Goal: Information Seeking & Learning: Learn about a topic

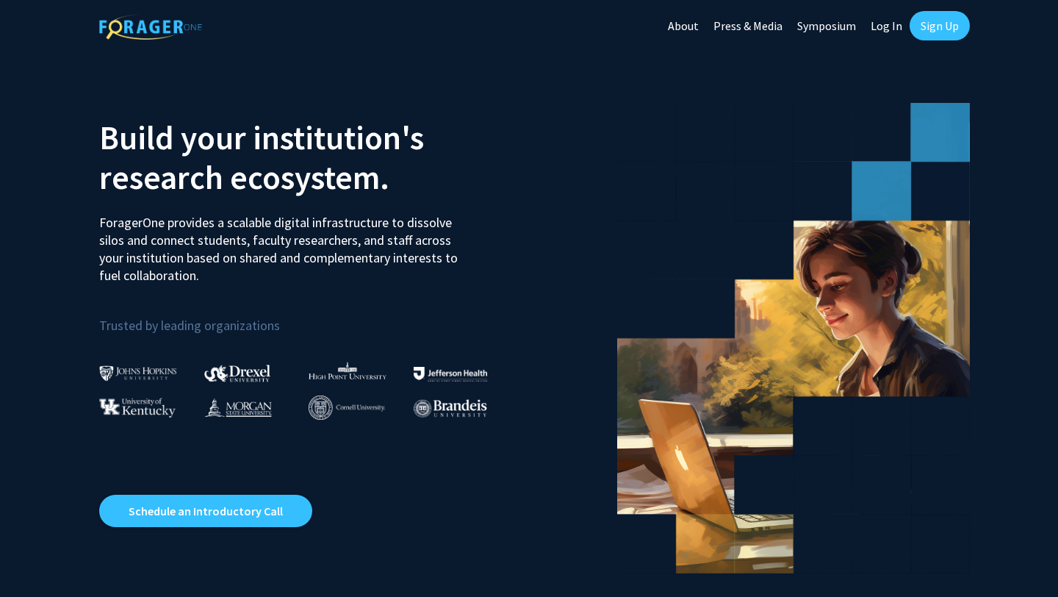
click at [887, 29] on link "Log In" at bounding box center [886, 25] width 46 height 51
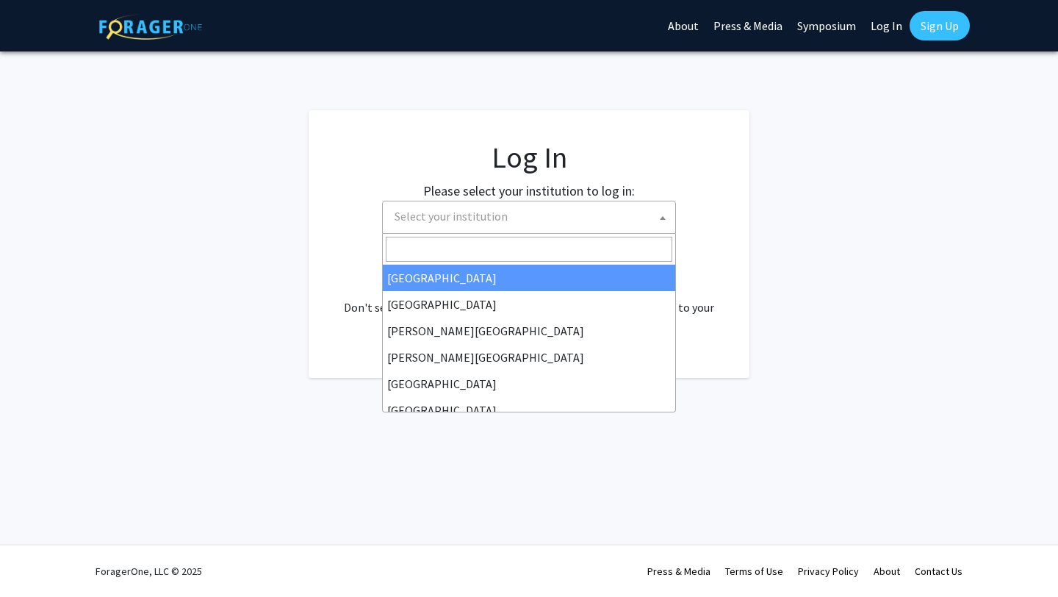
click at [530, 224] on span "Select your institution" at bounding box center [532, 216] width 287 height 30
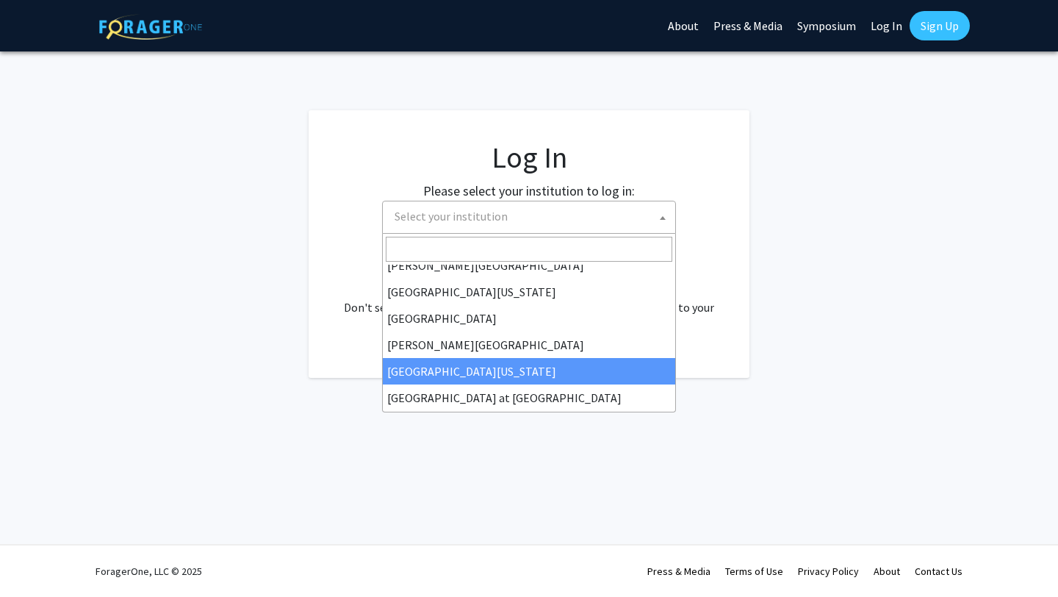
scroll to position [514, 0]
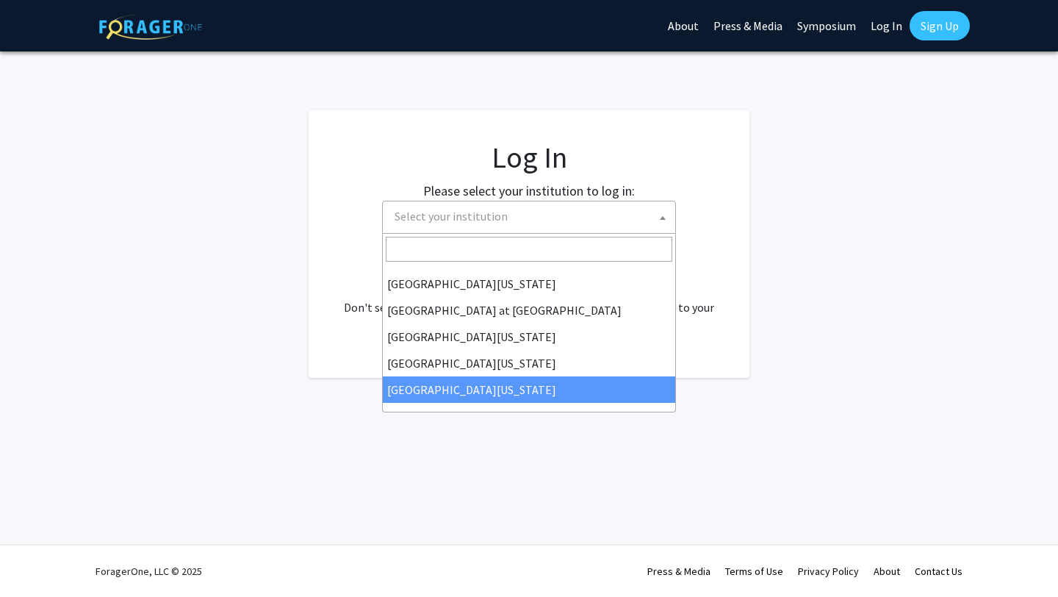
select select "33"
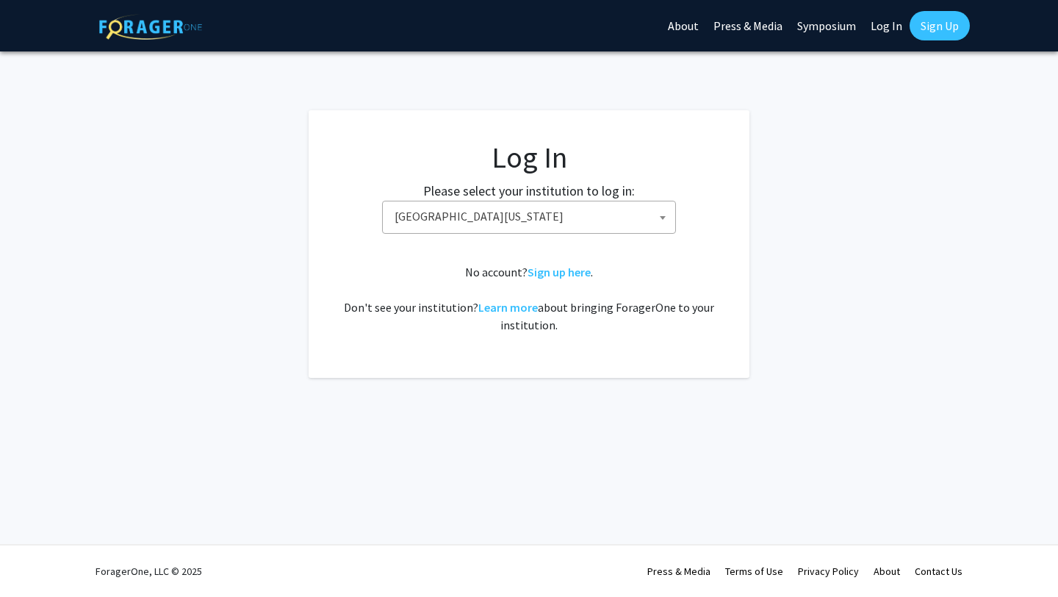
click at [518, 204] on span "[GEOGRAPHIC_DATA][US_STATE]" at bounding box center [532, 216] width 287 height 30
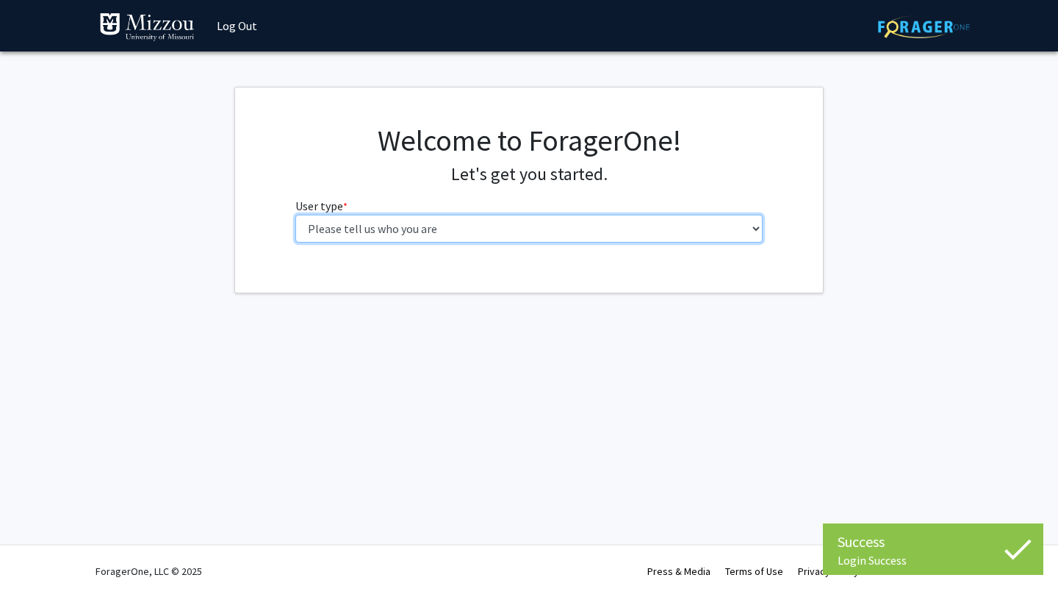
click at [512, 236] on select "Please tell us who you are Undergraduate Student Master's Student Doctoral Cand…" at bounding box center [529, 229] width 468 height 28
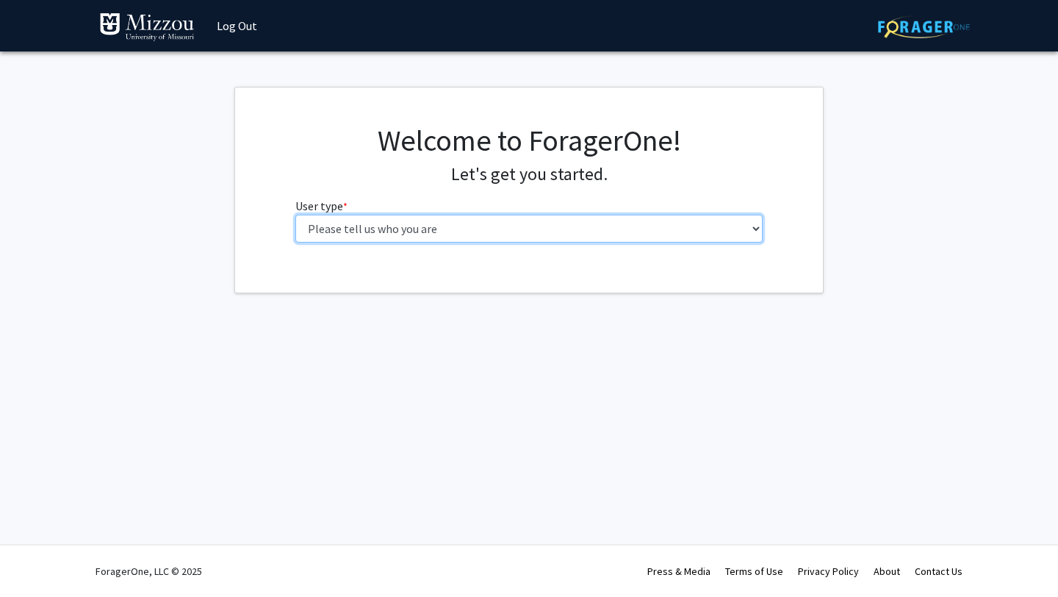
select select "1: undergrad"
click at [295, 215] on select "Please tell us who you are Undergraduate Student Master's Student Doctoral Cand…" at bounding box center [529, 229] width 468 height 28
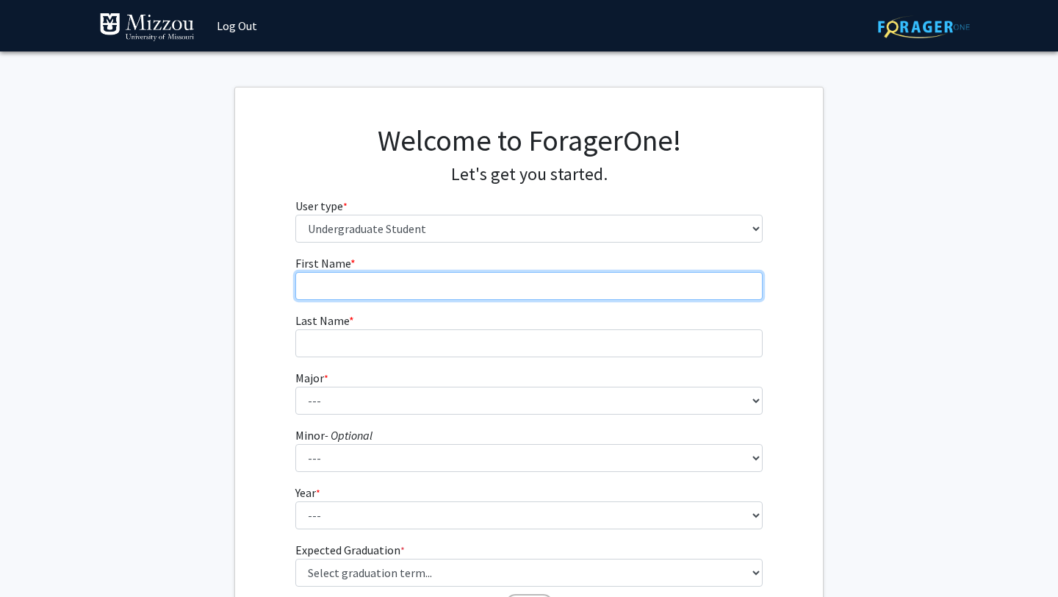
click at [525, 292] on input "First Name * required" at bounding box center [529, 286] width 468 height 28
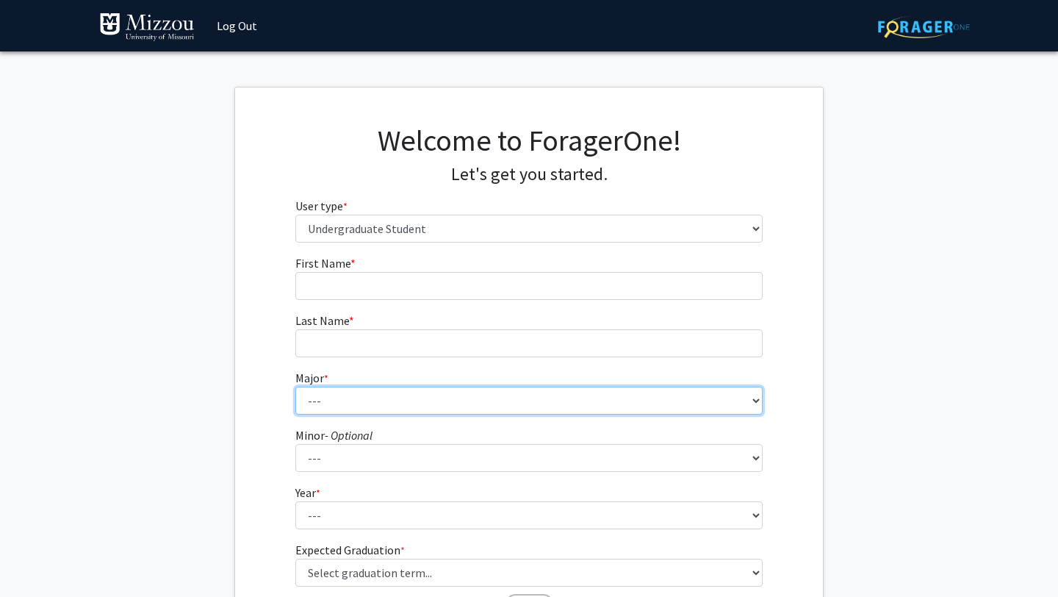
click at [495, 398] on fg-select "Major * required --- Agribusiness Management Agricultural Education Agricultura…" at bounding box center [529, 392] width 468 height 46
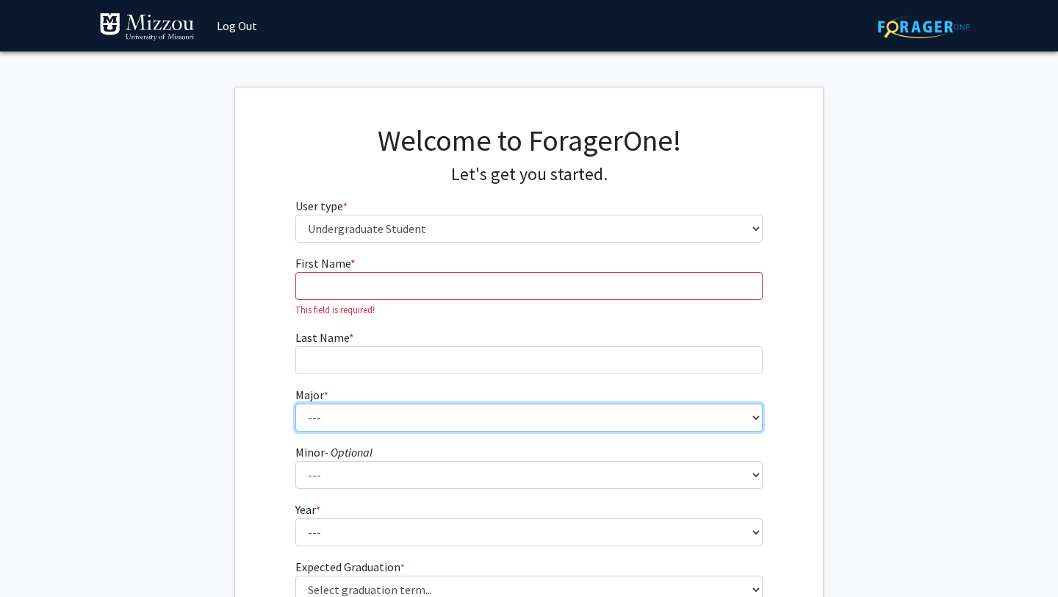
select select "135: 2628"
click at [295, 403] on select "--- Agribusiness Management Agricultural Education Agricultural Education: Comm…" at bounding box center [529, 417] width 468 height 28
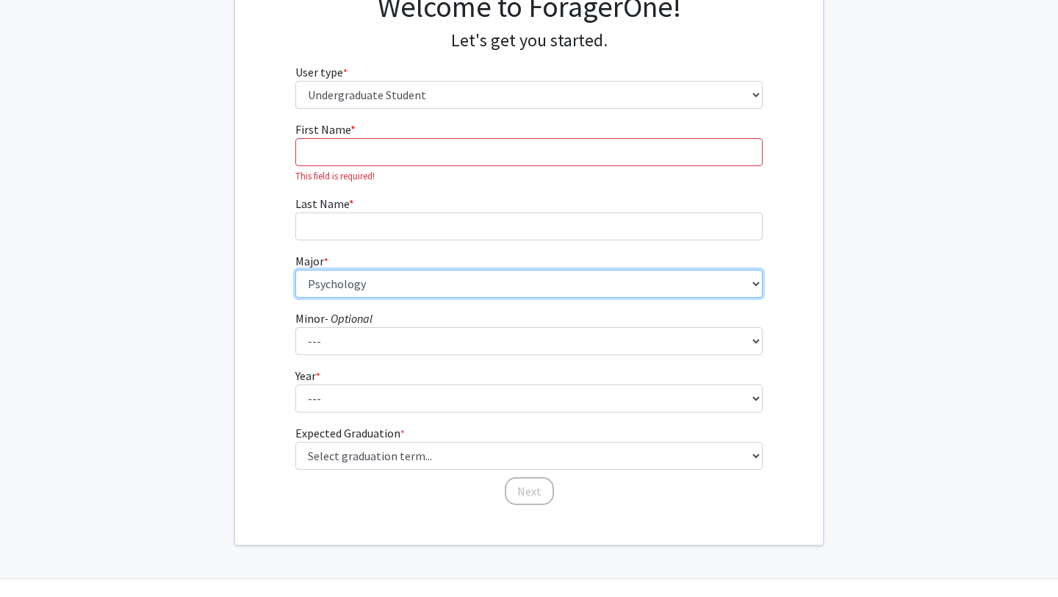
scroll to position [168, 0]
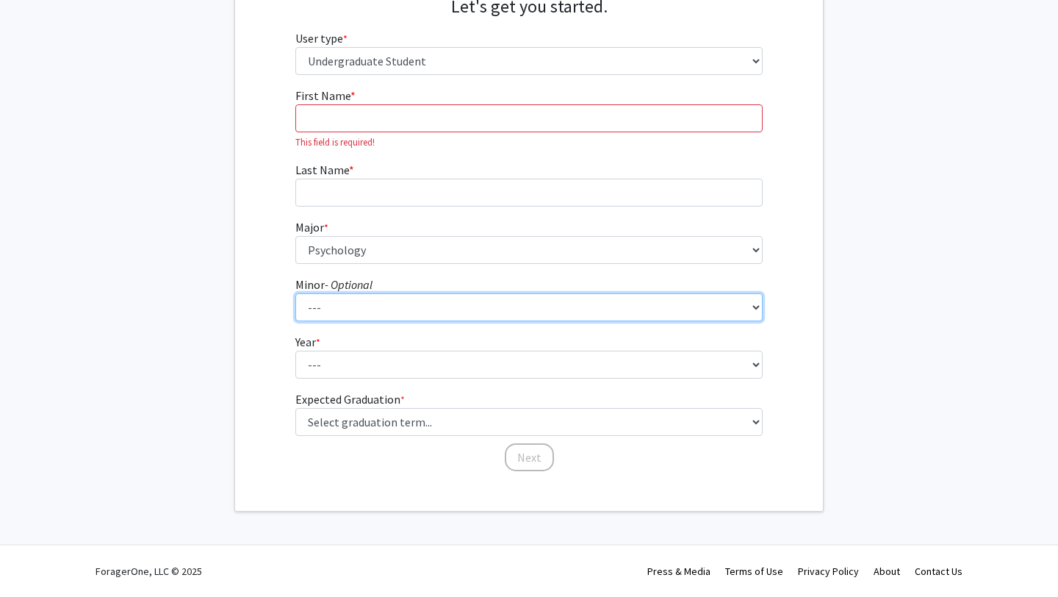
click at [338, 304] on select "--- Accountancy Aerospace Engineering Aerospace Studies Agribusiness Management…" at bounding box center [529, 307] width 468 height 28
select select "100: 2056"
click at [295, 293] on select "--- Accountancy Aerospace Engineering Aerospace Studies Agribusiness Management…" at bounding box center [529, 307] width 468 height 28
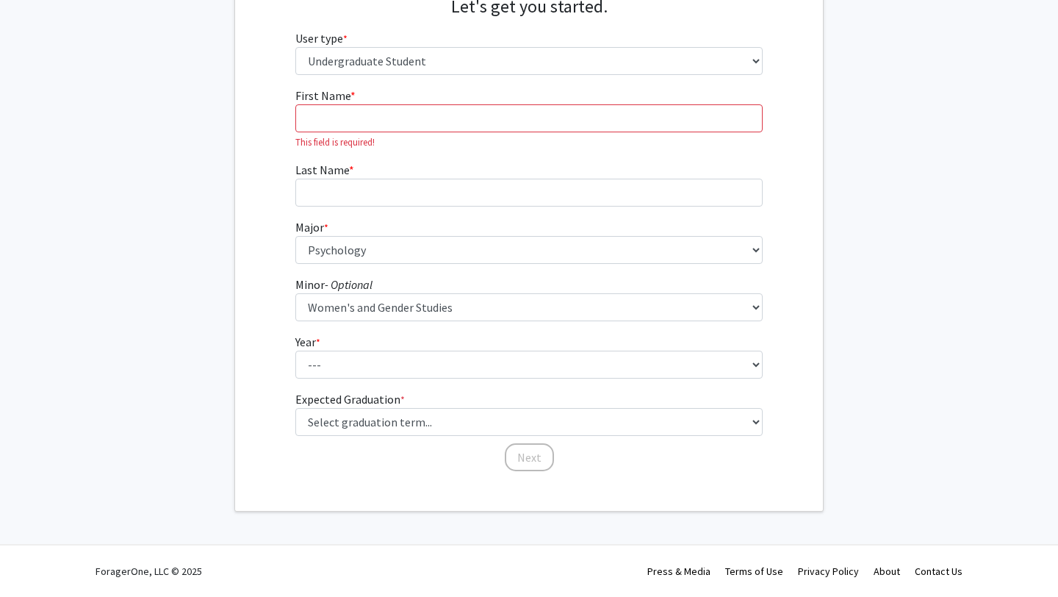
click at [420, 380] on form "First Name * required This field is required! Last Name * required Major * requ…" at bounding box center [529, 272] width 468 height 371
click at [420, 379] on form "First Name * required This field is required! Last Name * required Major * requ…" at bounding box center [529, 272] width 468 height 371
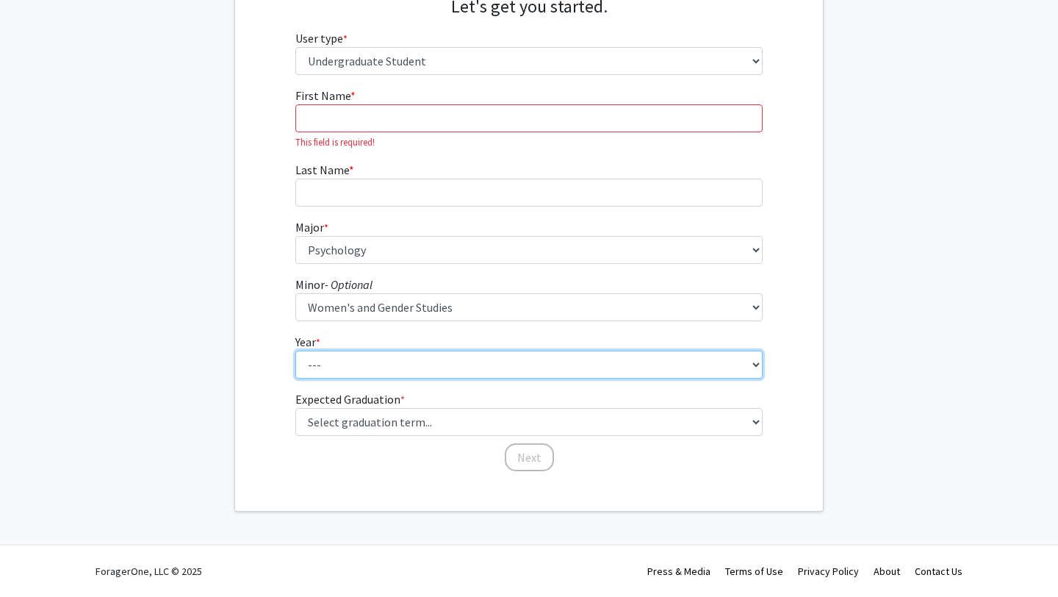
click at [412, 365] on select "--- First-year Sophomore Junior Senior Postbaccalaureate Certificate" at bounding box center [529, 365] width 468 height 28
select select "3: junior"
click at [295, 351] on select "--- First-year Sophomore Junior Senior Postbaccalaureate Certificate" at bounding box center [529, 365] width 468 height 28
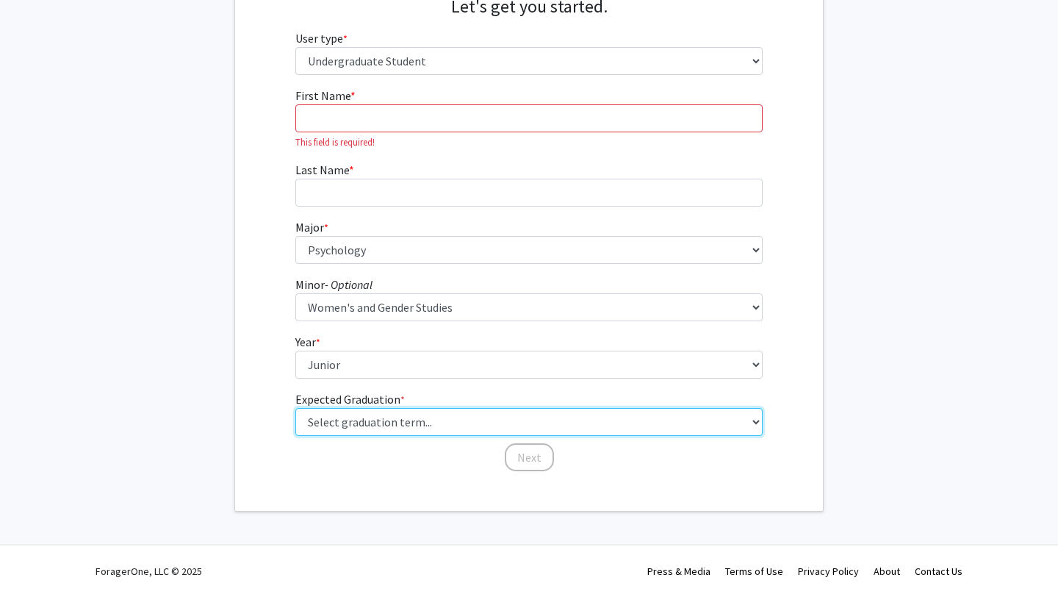
click at [402, 432] on select "Select graduation term... Spring 2025 Summer 2025 Fall 2025 Winter 2025 Spring …" at bounding box center [529, 422] width 468 height 28
select select "9: spring_2027"
click at [295, 408] on select "Select graduation term... Spring 2025 Summer 2025 Fall 2025 Winter 2025 Spring …" at bounding box center [529, 422] width 468 height 28
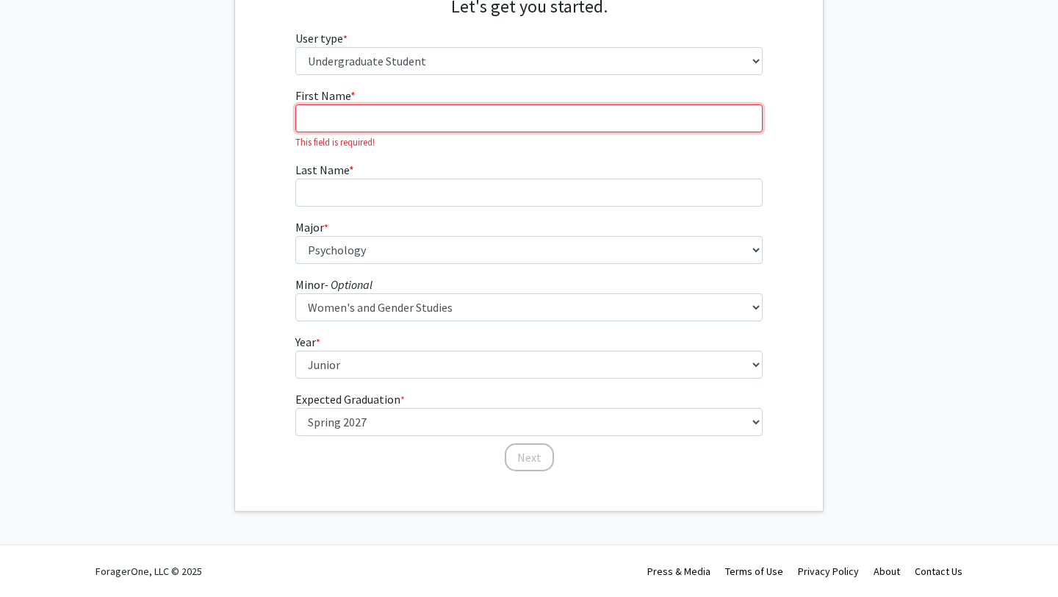
click at [538, 125] on input "First Name * required" at bounding box center [529, 118] width 468 height 28
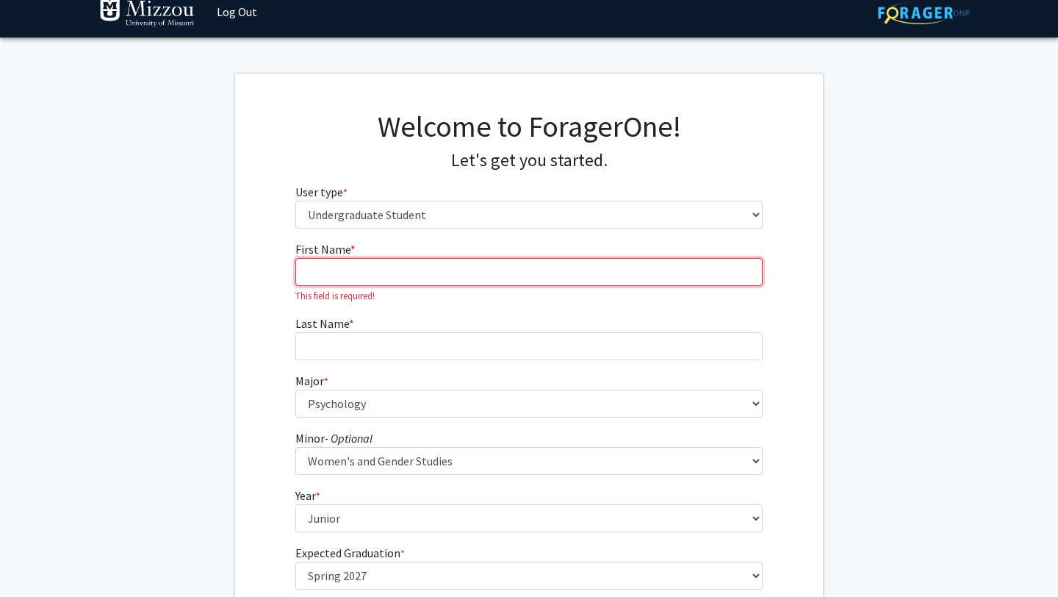
scroll to position [10, 0]
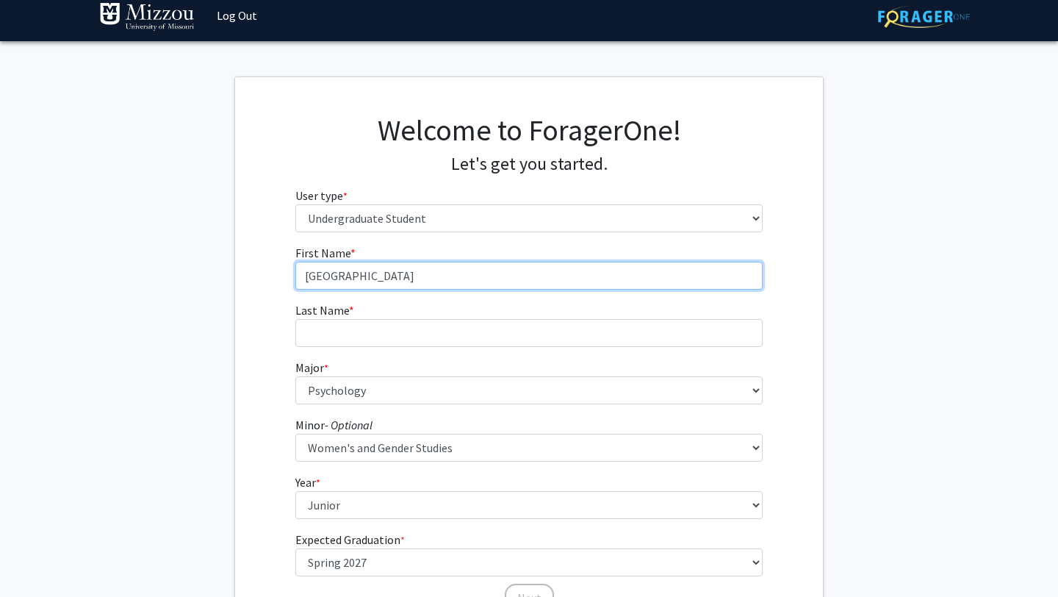
type input "[GEOGRAPHIC_DATA]"
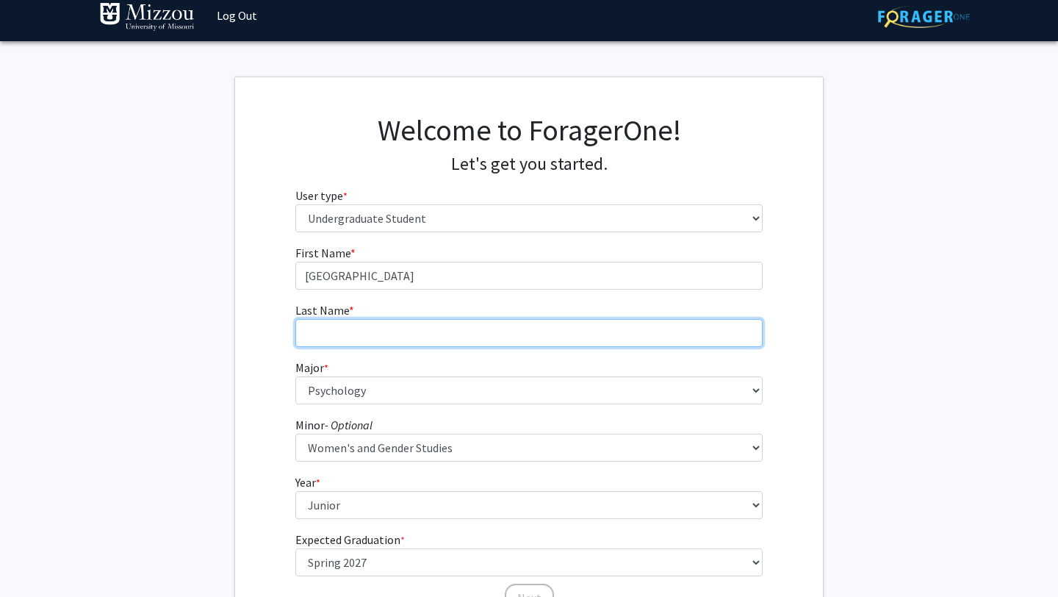
click at [481, 331] on input "Last Name * required" at bounding box center [529, 333] width 468 height 28
type input "[PERSON_NAME]"
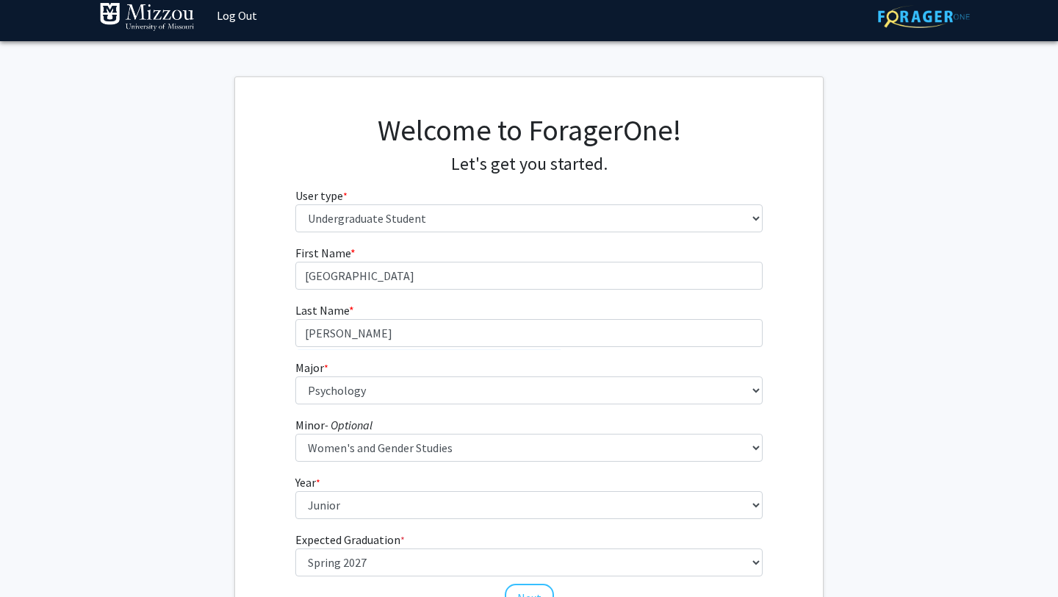
click at [133, 296] on fg-get-started "Welcome to ForagerOne! Let's get you started. User type * required Please tell …" at bounding box center [529, 363] width 1058 height 575
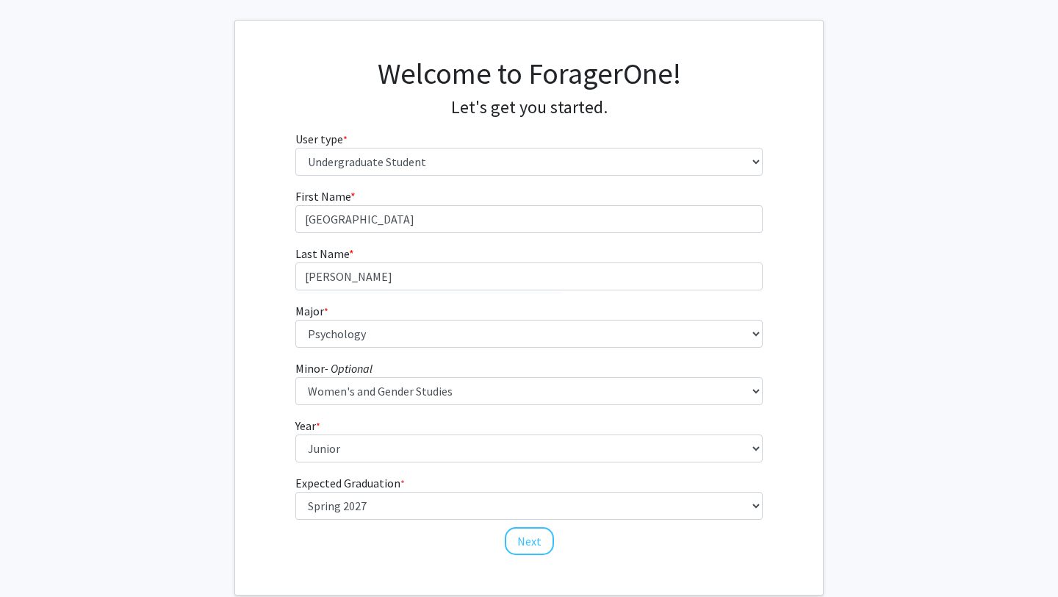
scroll to position [151, 0]
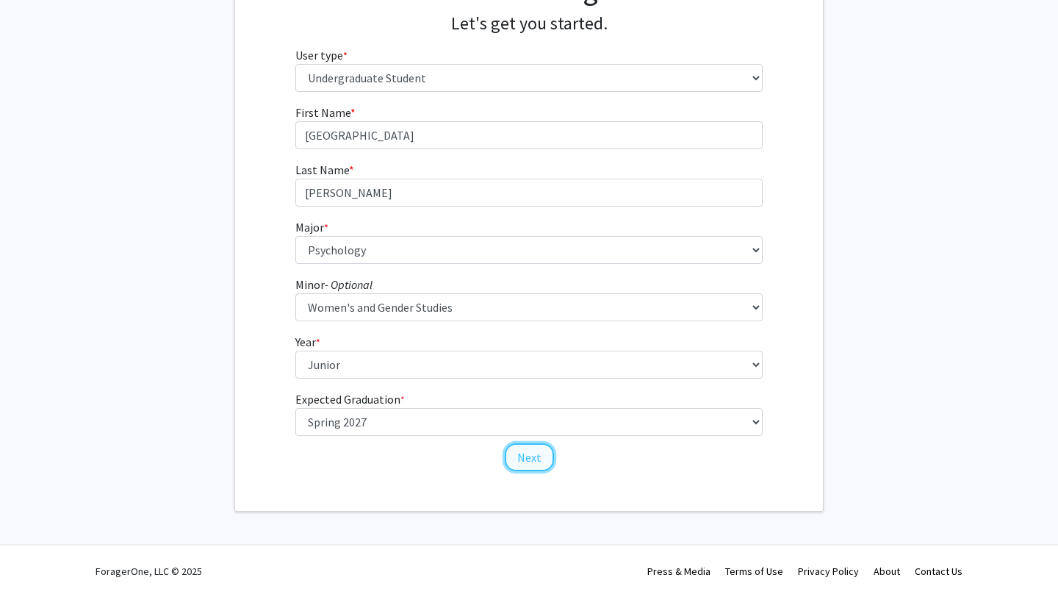
click at [528, 467] on button "Next" at bounding box center [529, 457] width 49 height 28
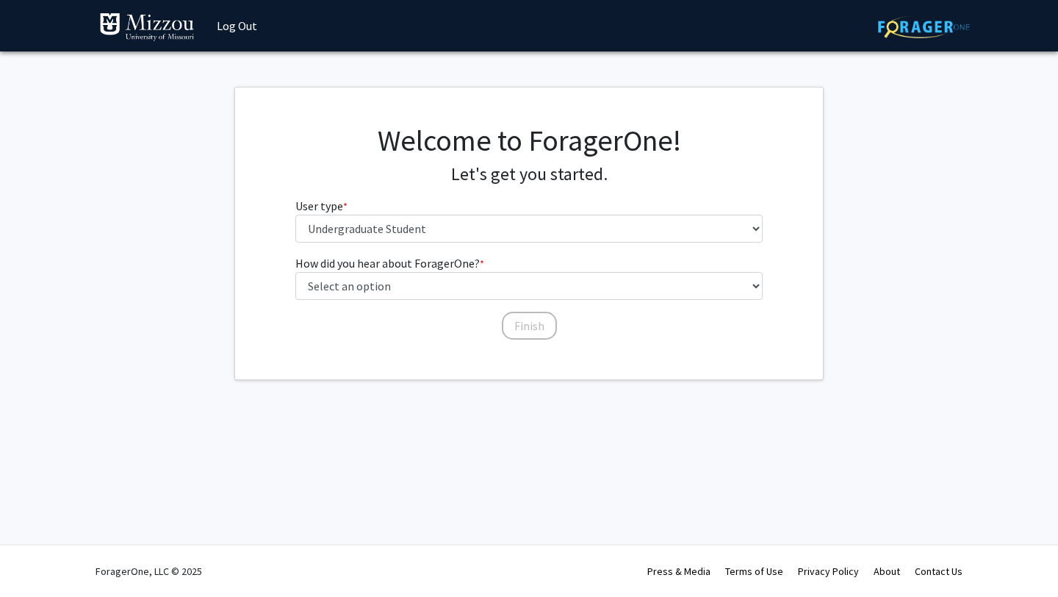
scroll to position [0, 0]
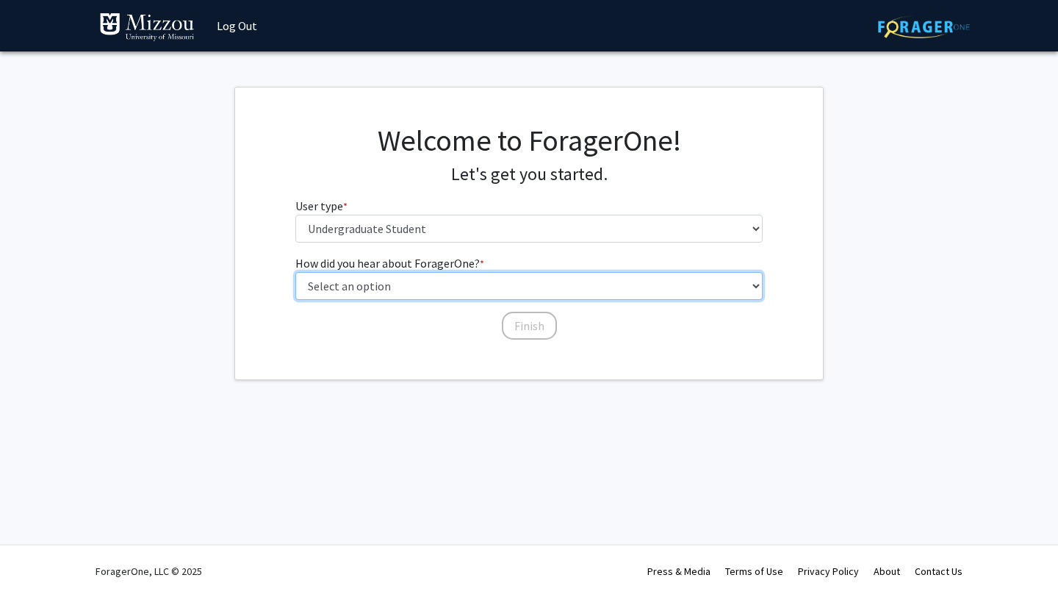
click at [411, 283] on select "Select an option Peer/student recommendation Faculty/staff recommendation Unive…" at bounding box center [529, 286] width 468 height 28
click at [295, 272] on select "Select an option Peer/student recommendation Faculty/staff recommendation Unive…" at bounding box center [529, 286] width 468 height 28
click at [420, 287] on select "Select an option Peer/student recommendation Faculty/staff recommendation Unive…" at bounding box center [529, 286] width 468 height 28
select select "1: peer_recommendation"
click at [295, 272] on select "Select an option Peer/student recommendation Faculty/staff recommendation Unive…" at bounding box center [529, 286] width 468 height 28
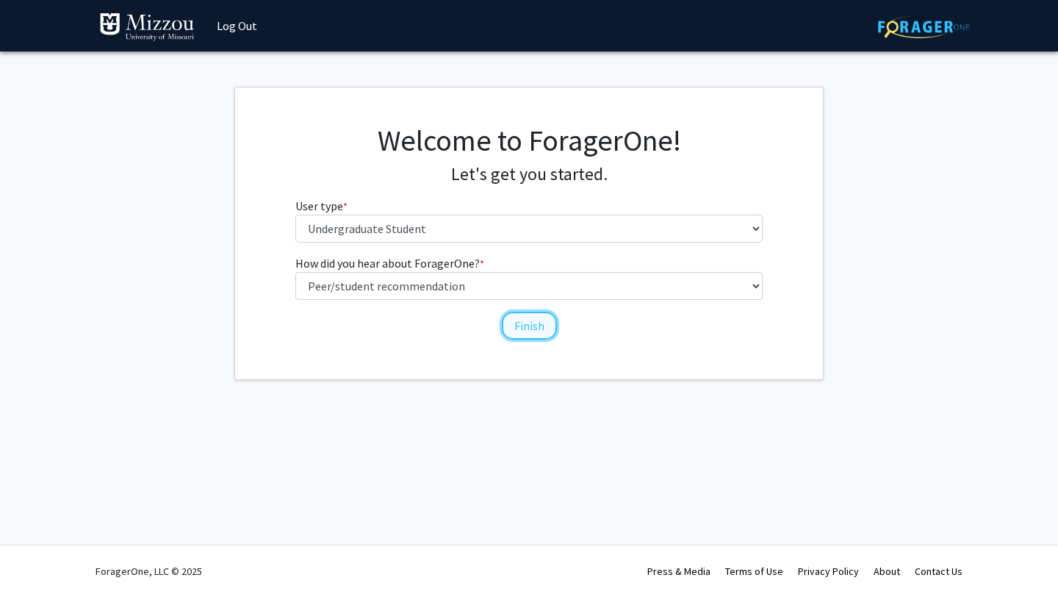
click at [520, 323] on button "Finish" at bounding box center [529, 326] width 55 height 28
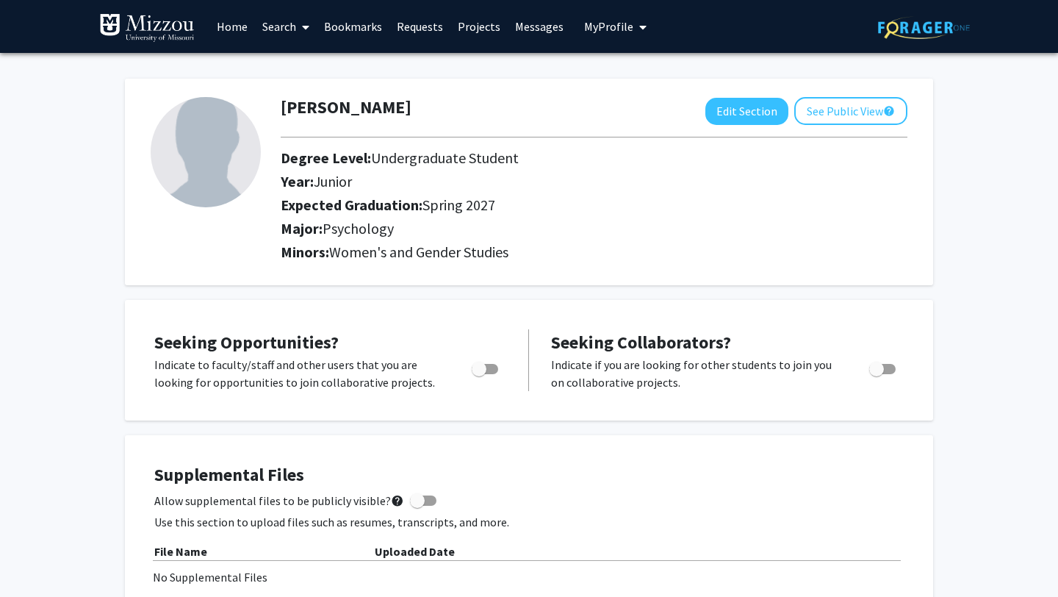
click at [305, 26] on icon at bounding box center [305, 27] width 7 height 12
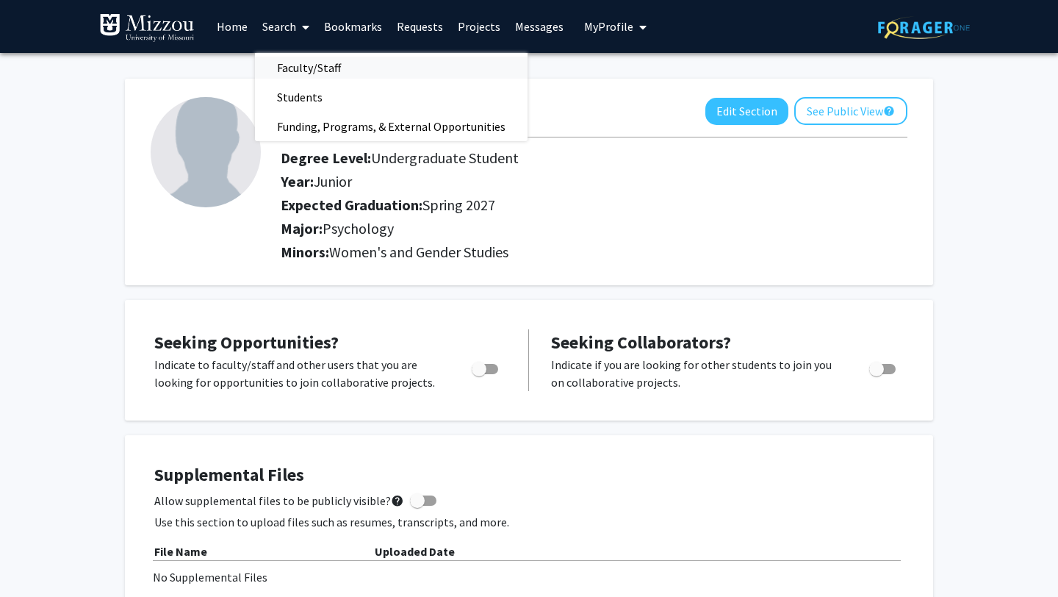
click at [306, 66] on span "Faculty/Staff" at bounding box center [309, 67] width 108 height 29
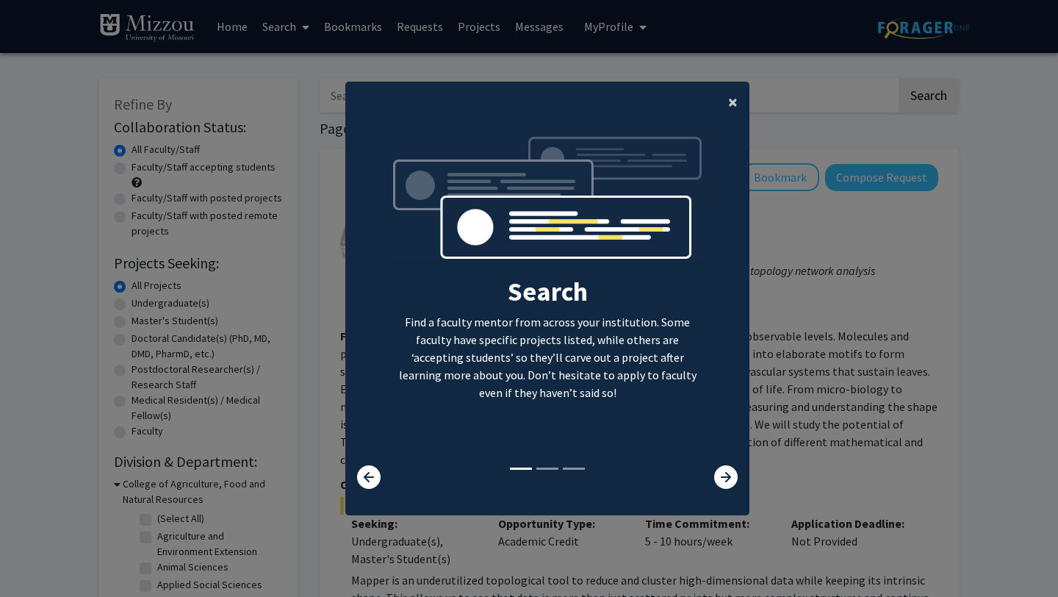
click at [730, 95] on span "×" at bounding box center [733, 101] width 10 height 23
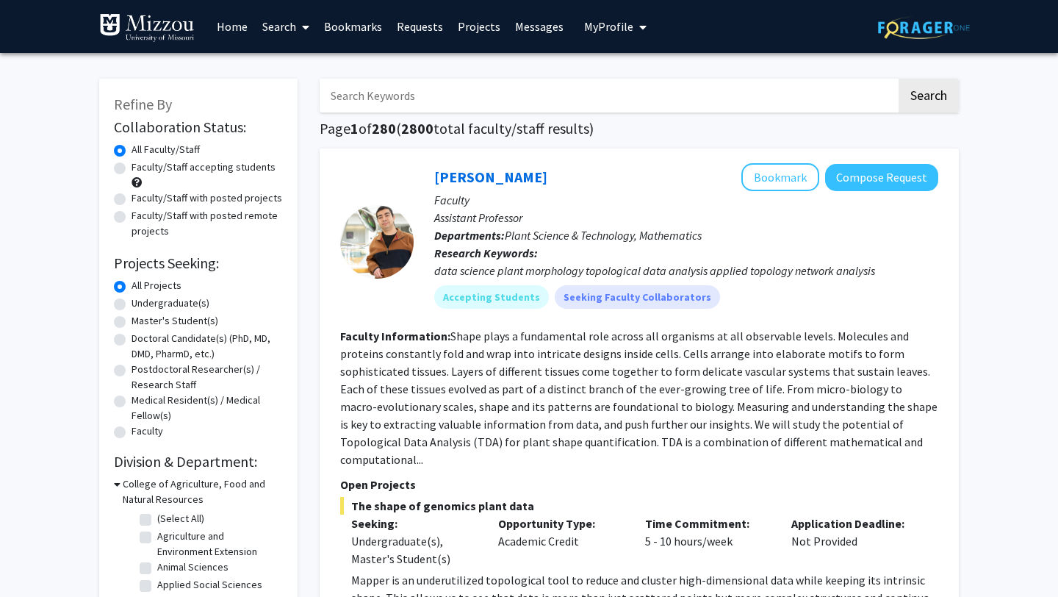
click at [224, 170] on label "Faculty/Staff accepting students" at bounding box center [204, 166] width 144 height 15
click at [141, 169] on input "Faculty/Staff accepting students" at bounding box center [137, 164] width 10 height 10
radio input "true"
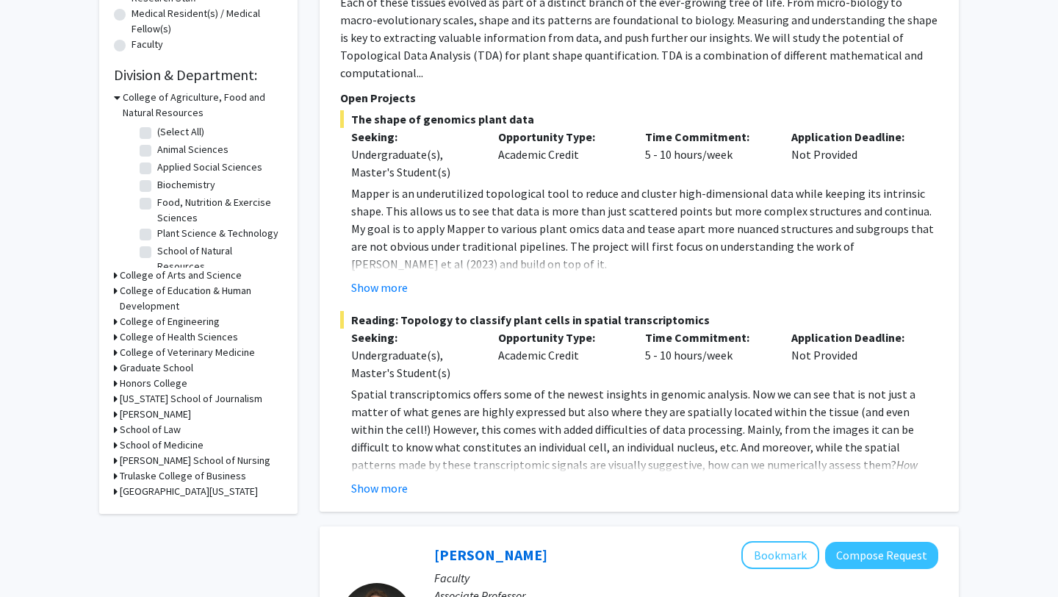
scroll to position [395, 0]
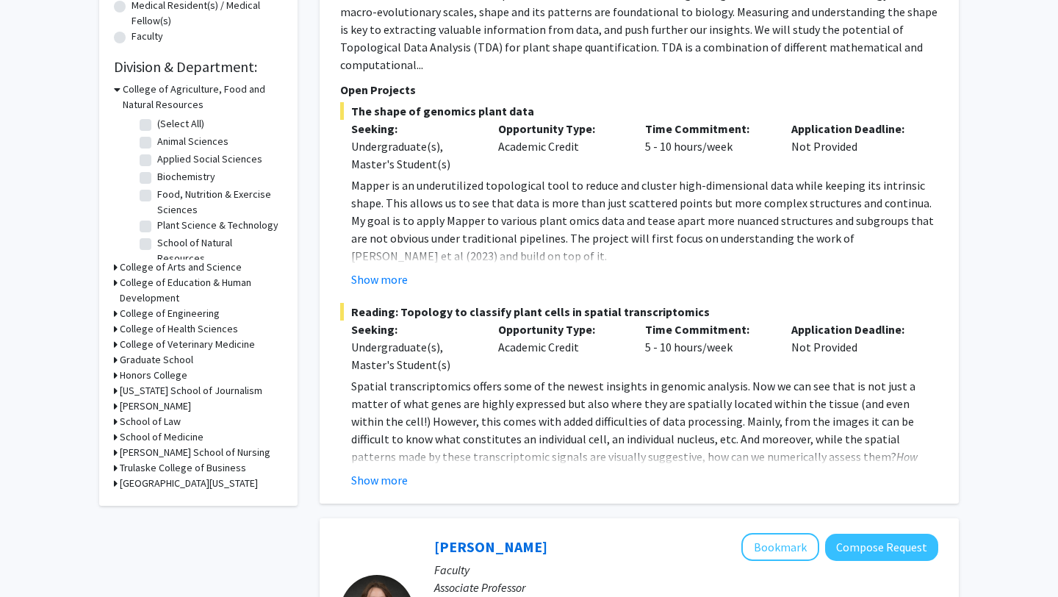
click at [186, 155] on label "Applied Social Sciences" at bounding box center [209, 158] width 105 height 15
click at [167, 155] on input "Applied Social Sciences" at bounding box center [162, 156] width 10 height 10
checkbox input "true"
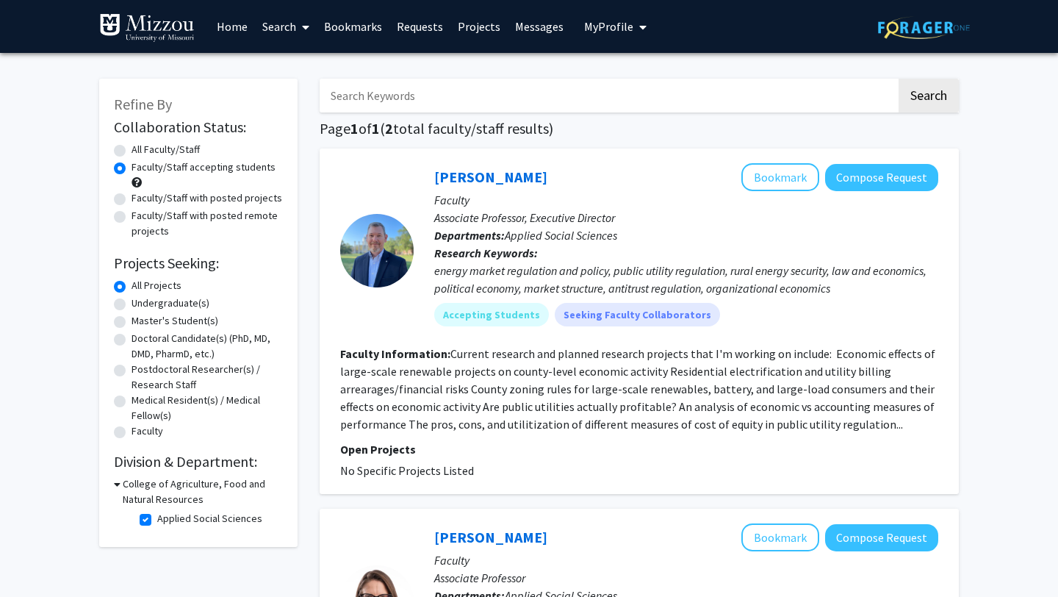
click at [157, 147] on label "All Faculty/Staff" at bounding box center [166, 149] width 68 height 15
click at [141, 147] on input "All Faculty/Staff" at bounding box center [137, 147] width 10 height 10
radio input "true"
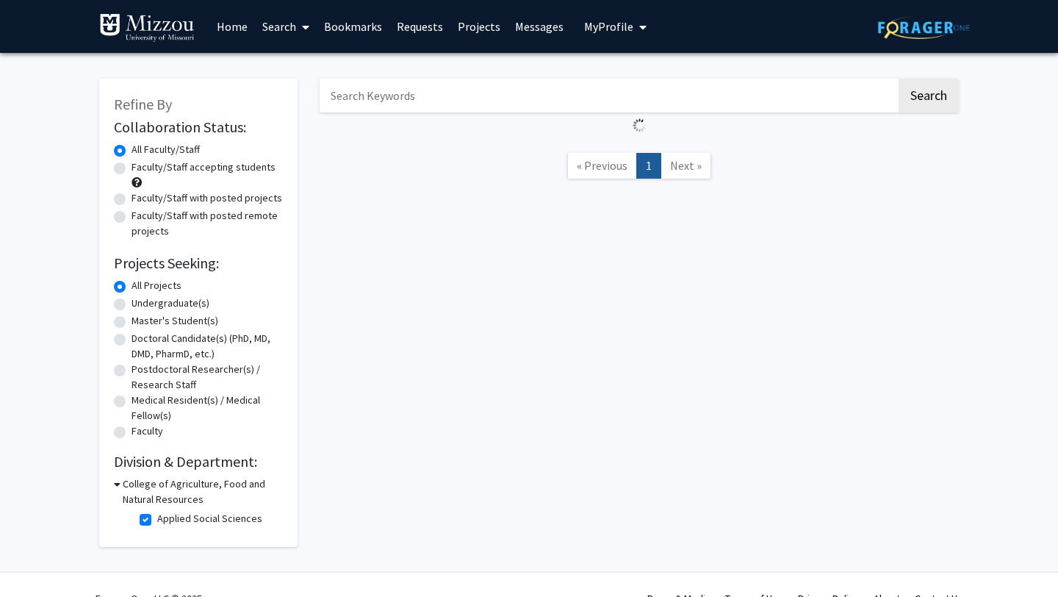
click at [157, 147] on label "All Faculty/Staff" at bounding box center [166, 149] width 68 height 15
click at [141, 147] on input "All Faculty/Staff" at bounding box center [137, 147] width 10 height 10
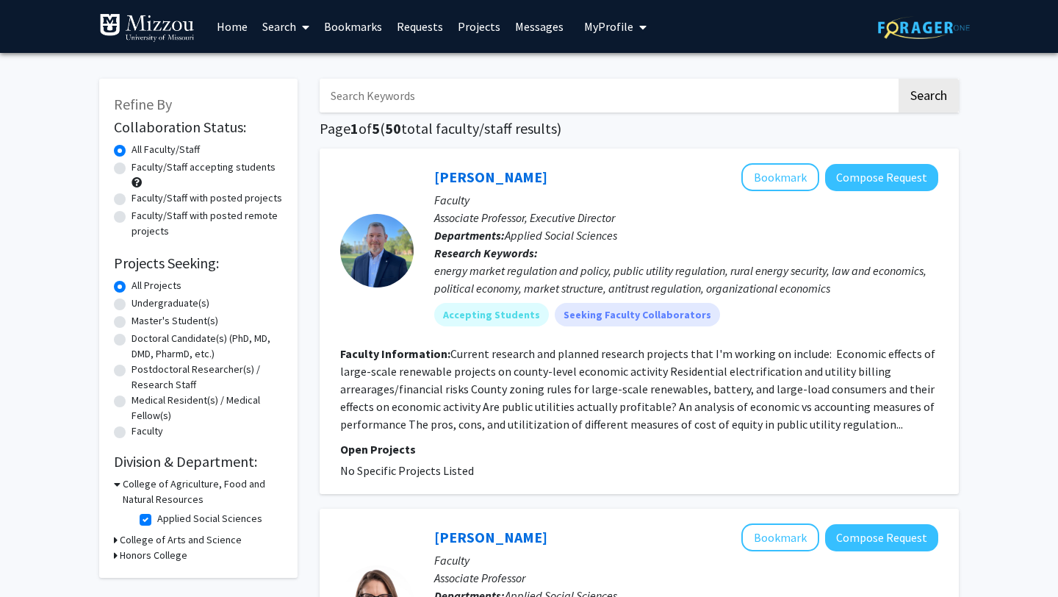
click at [303, 23] on icon at bounding box center [305, 27] width 7 height 12
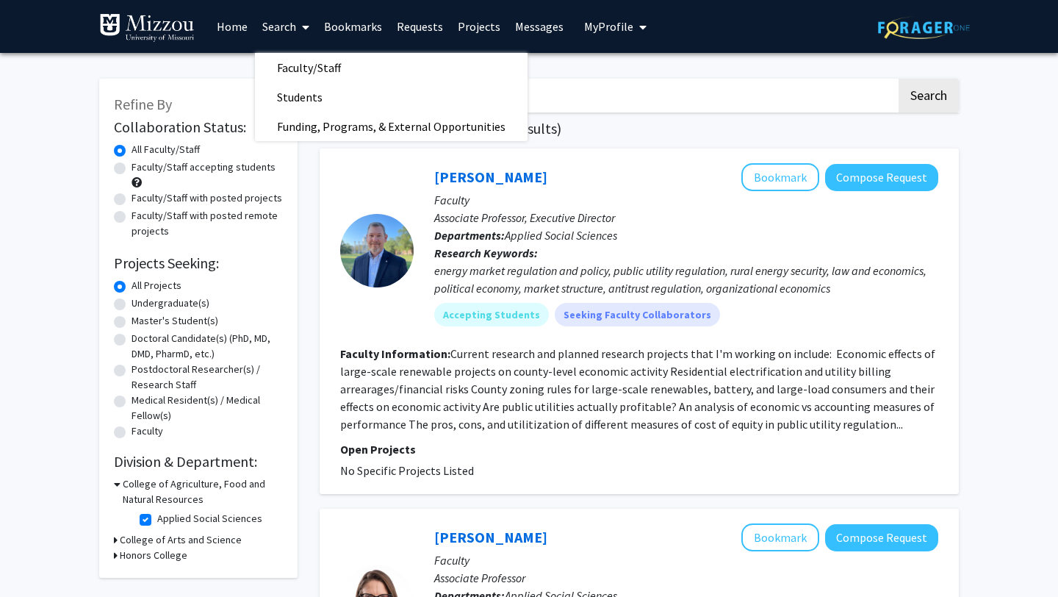
click at [303, 24] on icon at bounding box center [305, 27] width 7 height 12
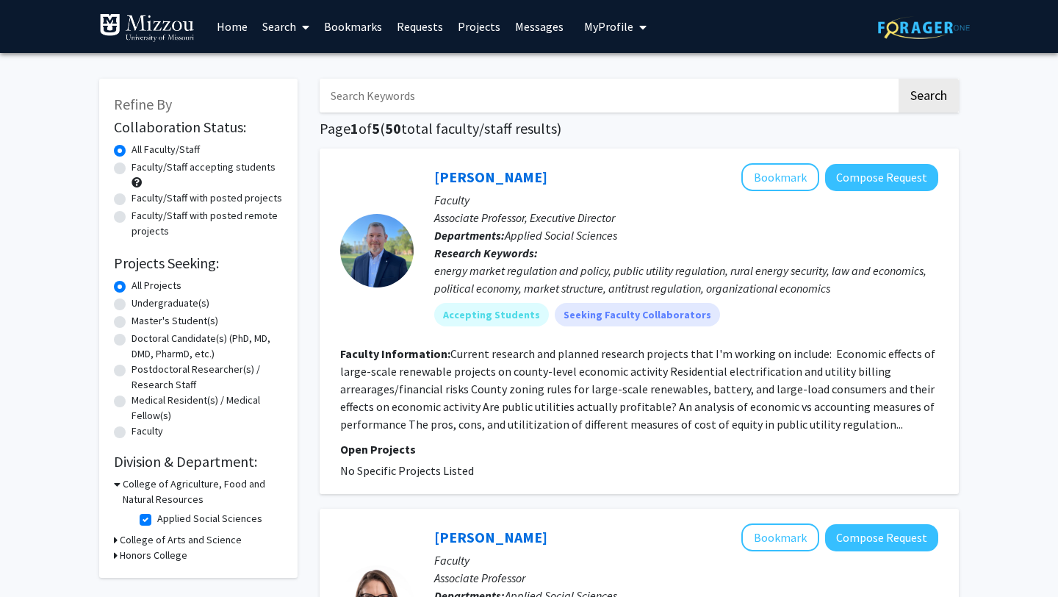
click at [303, 24] on icon at bounding box center [305, 27] width 7 height 12
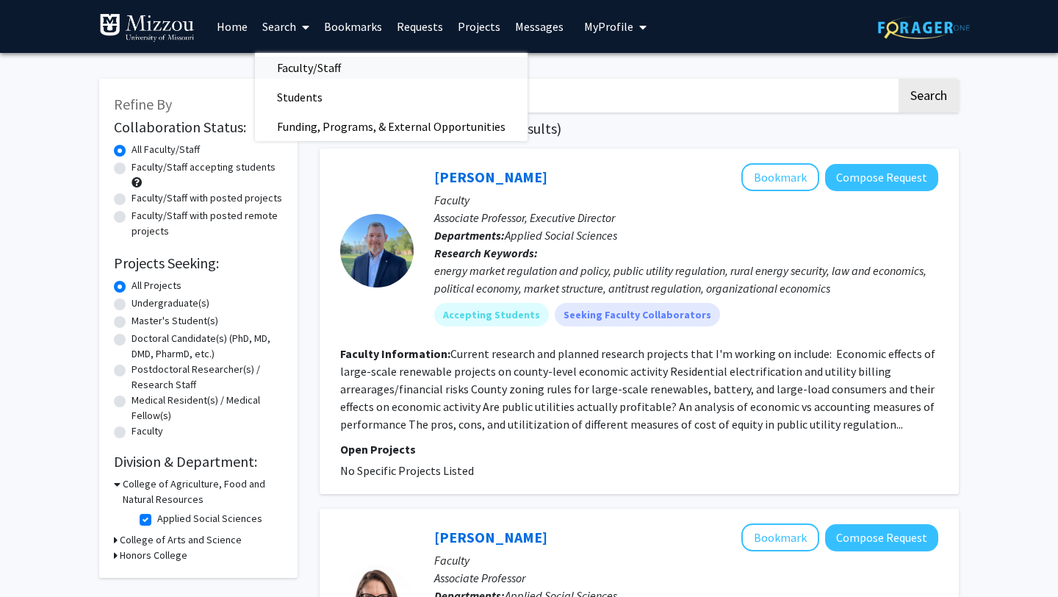
click at [301, 67] on span "Faculty/Staff" at bounding box center [309, 67] width 108 height 29
checkbox input "false"
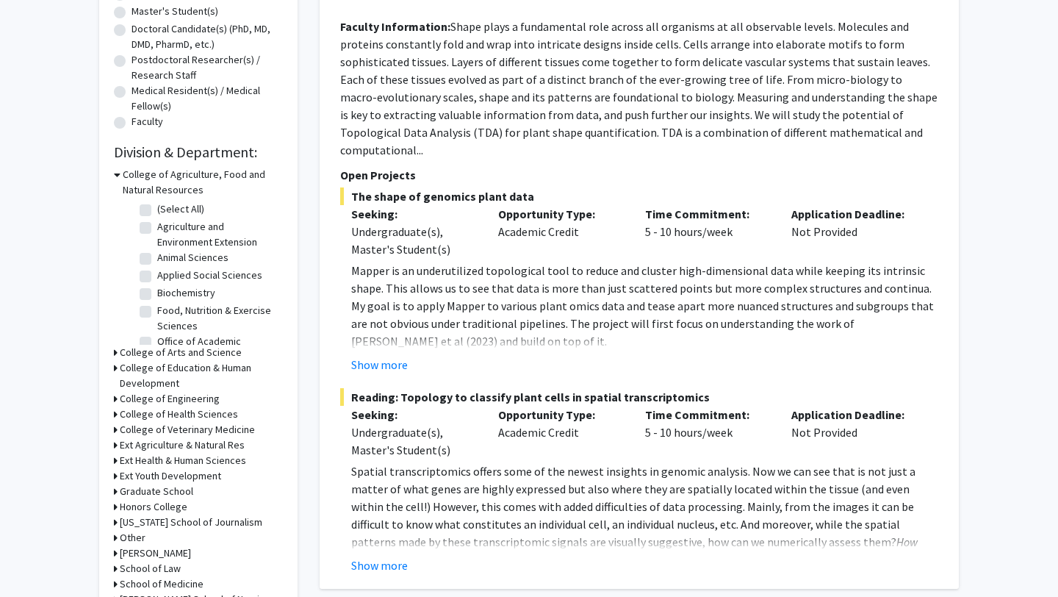
scroll to position [321, 0]
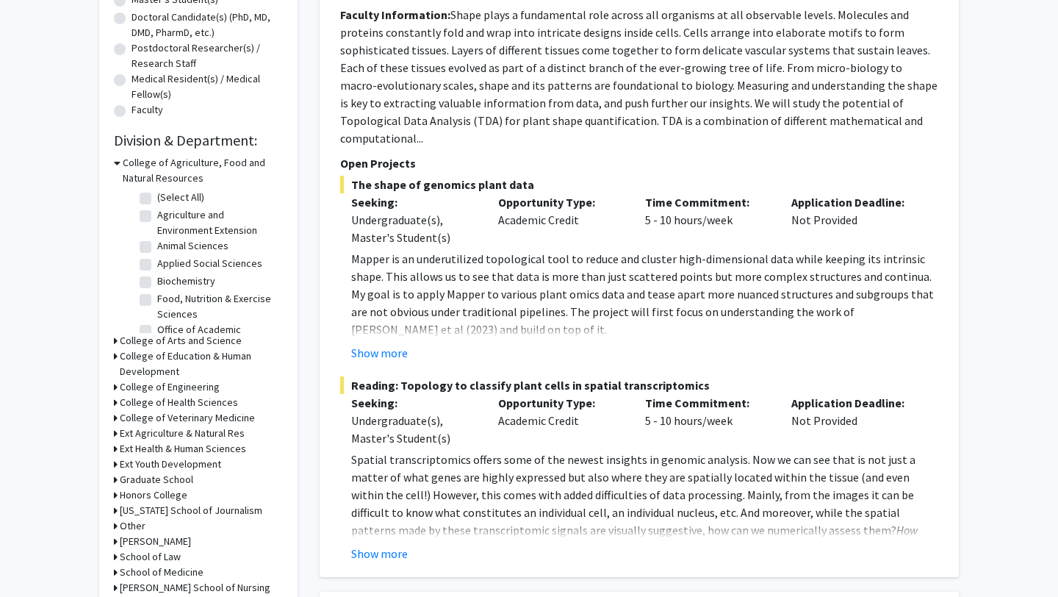
click at [118, 163] on icon at bounding box center [117, 162] width 7 height 15
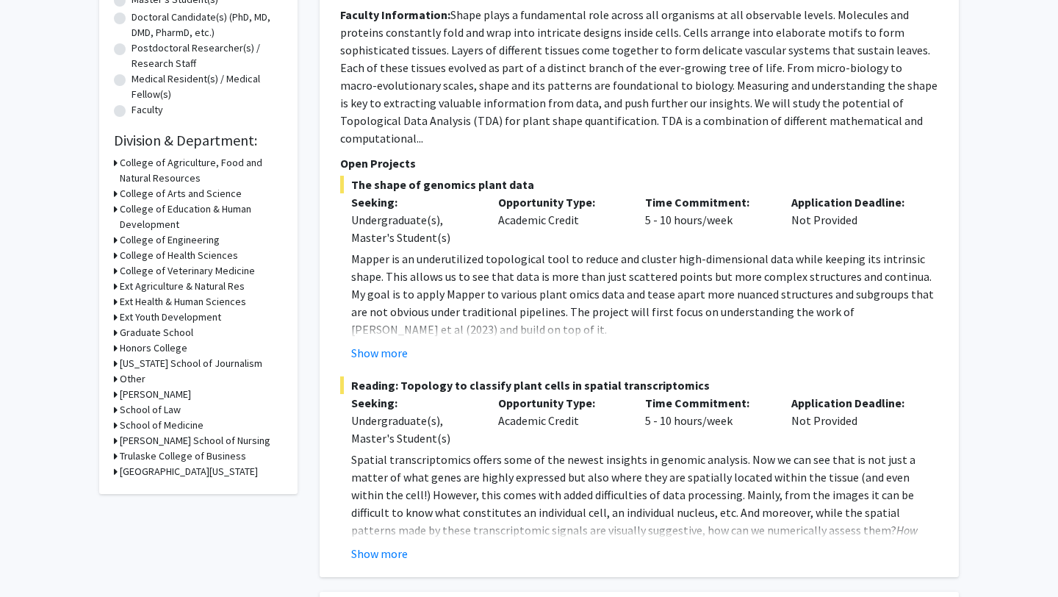
click at [115, 197] on icon at bounding box center [116, 193] width 4 height 15
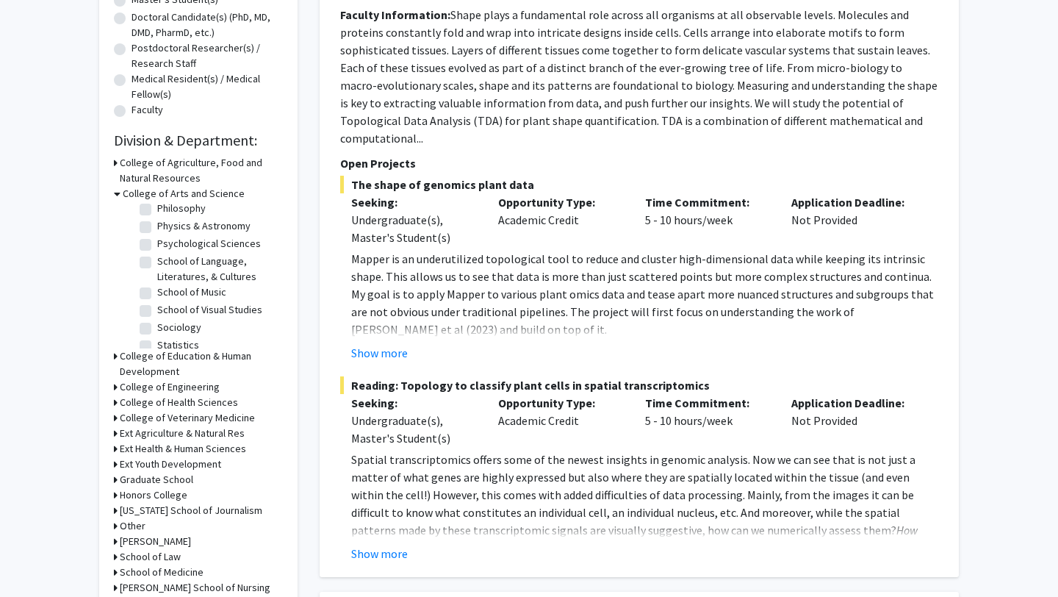
scroll to position [369, 0]
click at [198, 235] on label "Psychological Sciences" at bounding box center [209, 240] width 104 height 15
click at [167, 235] on input "Psychological Sciences" at bounding box center [162, 238] width 10 height 10
checkbox input "true"
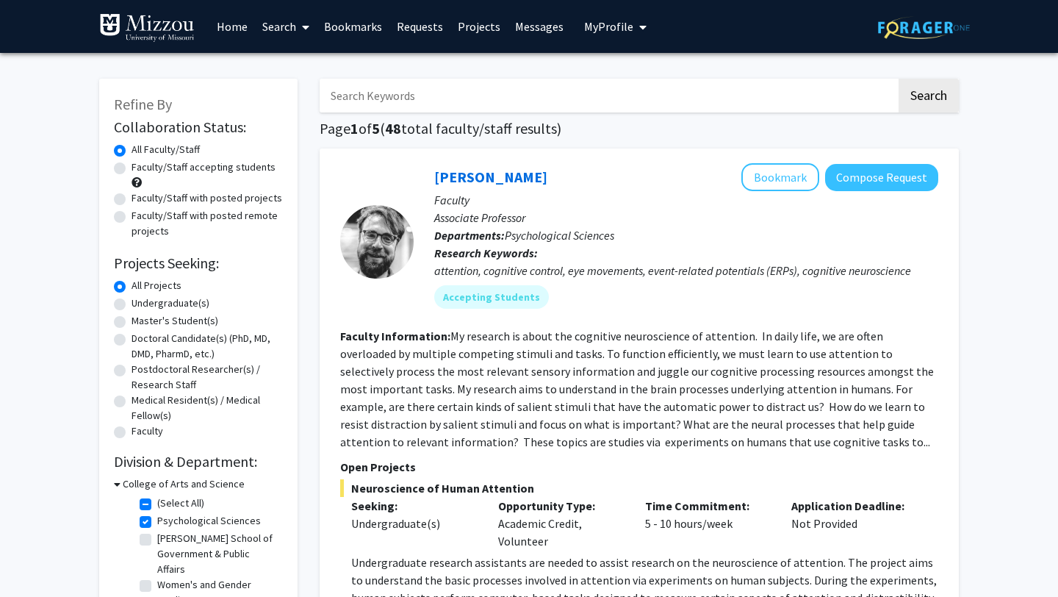
click at [181, 165] on label "Faculty/Staff accepting students" at bounding box center [204, 166] width 144 height 15
click at [141, 165] on input "Faculty/Staff accepting students" at bounding box center [137, 164] width 10 height 10
radio input "true"
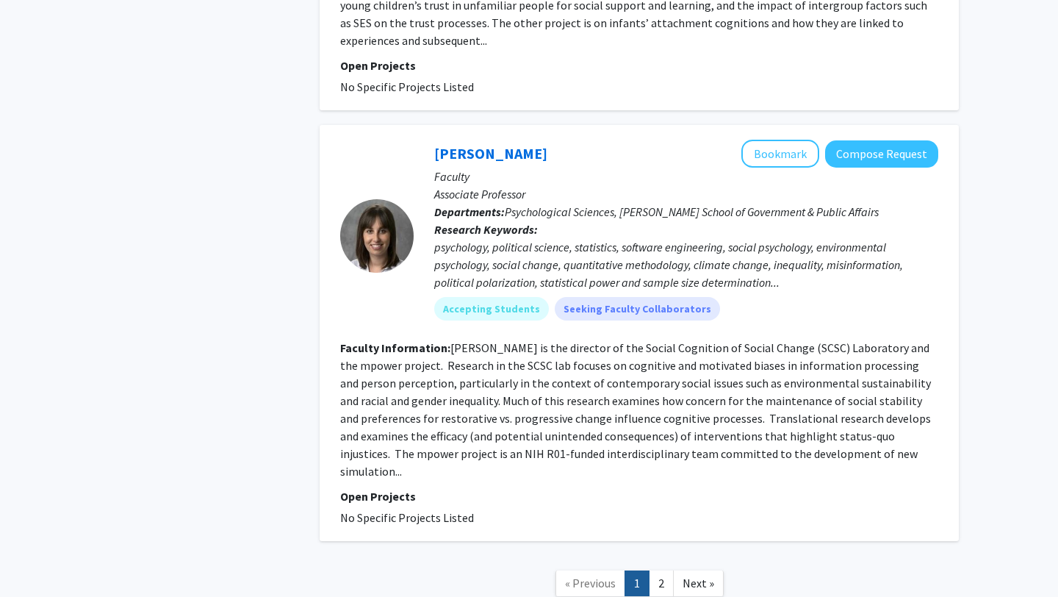
scroll to position [3770, 0]
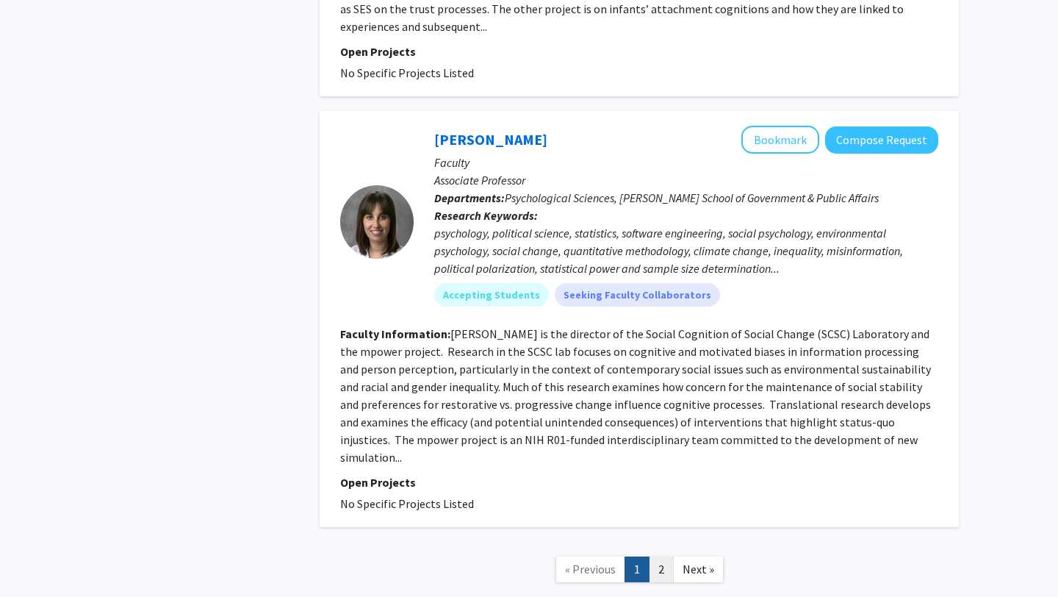
click at [660, 556] on link "2" at bounding box center [661, 569] width 25 height 26
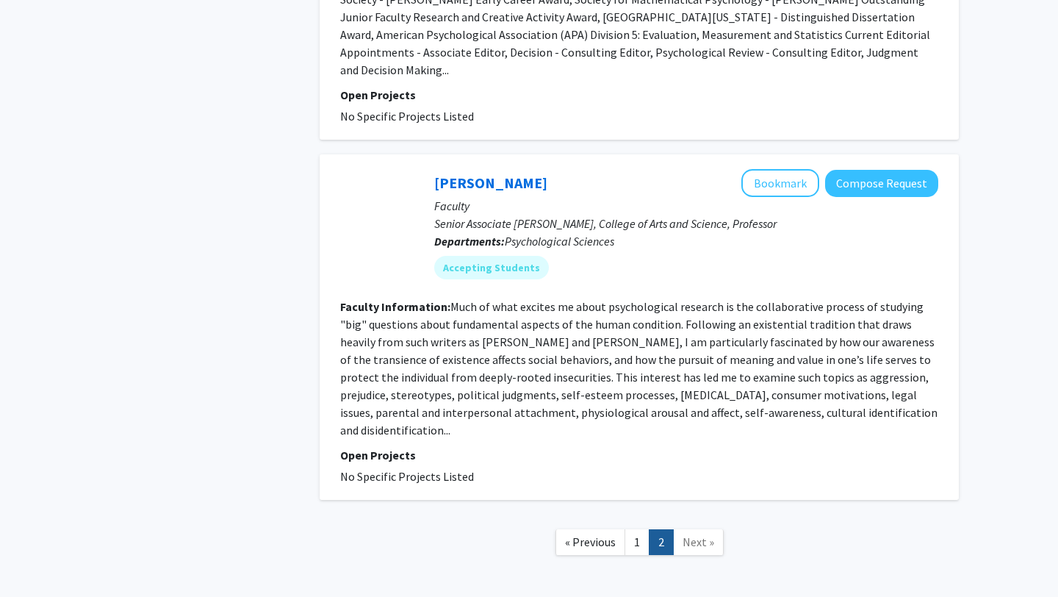
scroll to position [1112, 0]
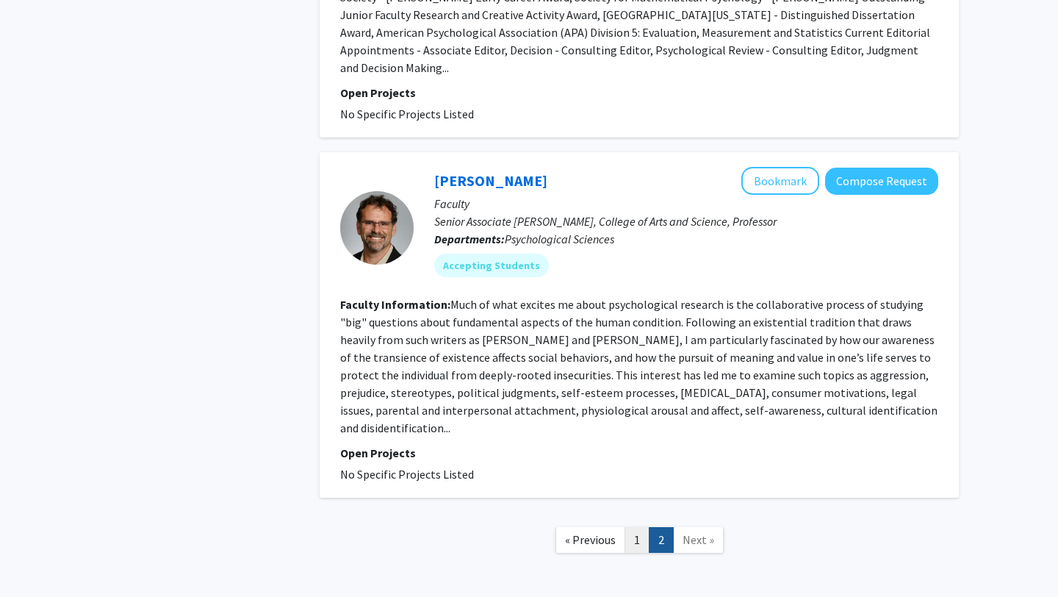
click at [640, 527] on link "1" at bounding box center [637, 540] width 25 height 26
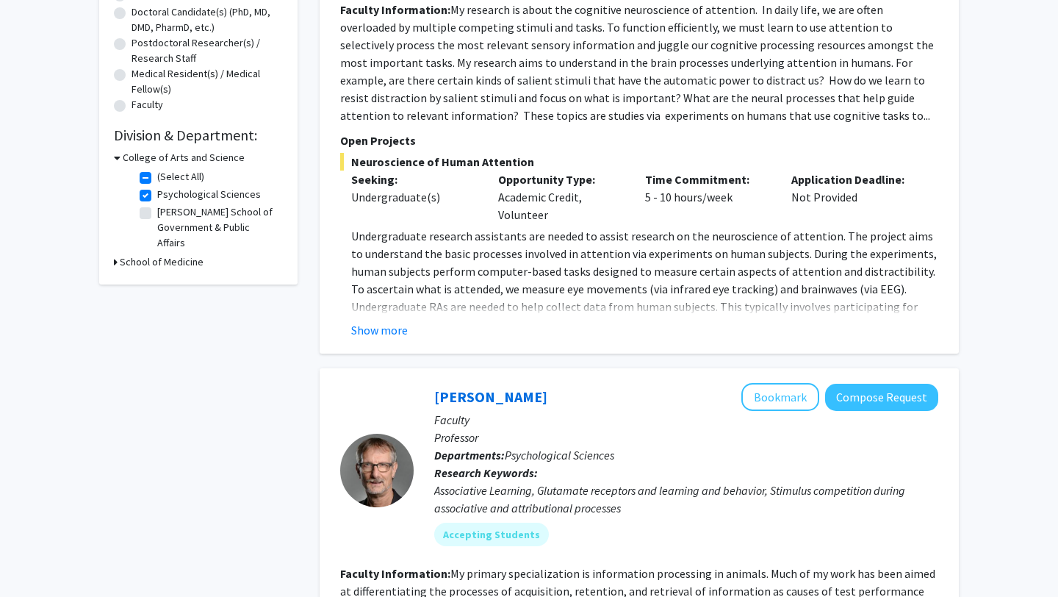
scroll to position [329, 0]
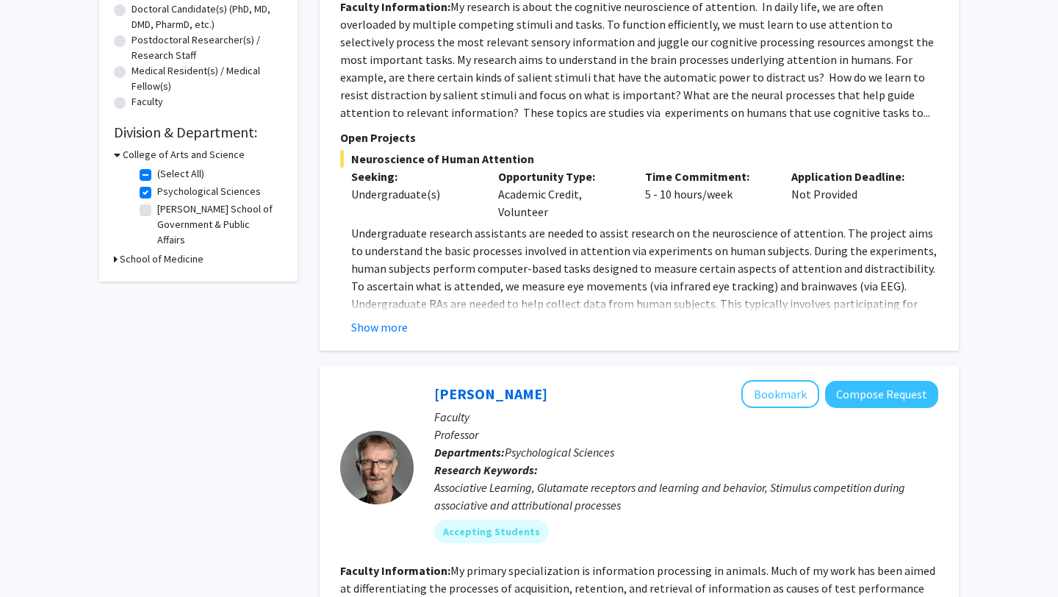
click at [118, 152] on icon at bounding box center [117, 154] width 7 height 15
click at [117, 153] on icon at bounding box center [116, 154] width 4 height 15
click at [157, 173] on label "(Select All)" at bounding box center [180, 173] width 47 height 15
click at [157, 173] on input "(Select All)" at bounding box center [162, 171] width 10 height 10
checkbox input "false"
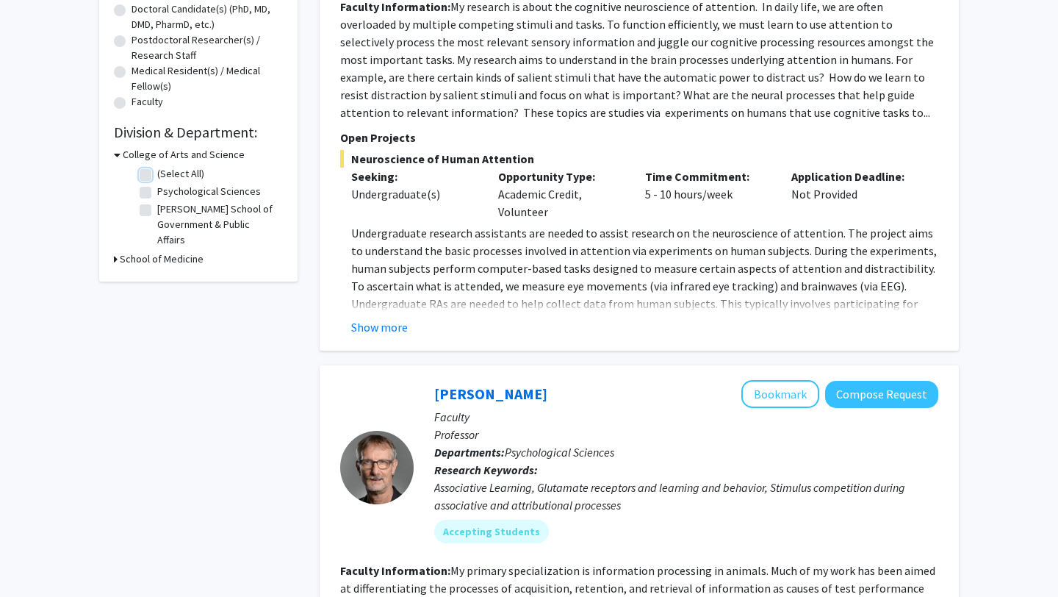
checkbox input "false"
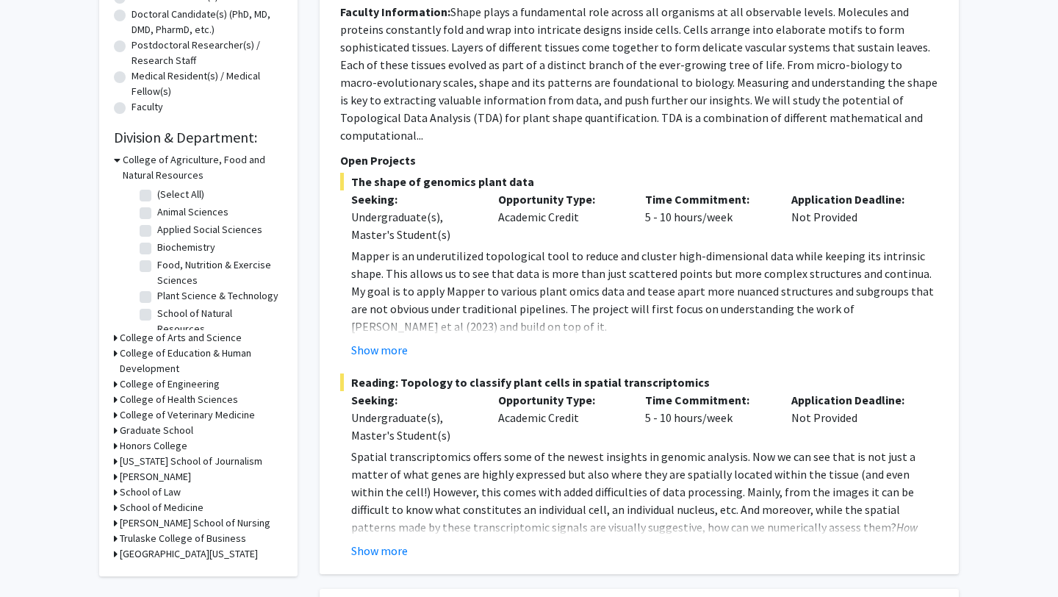
scroll to position [328, 0]
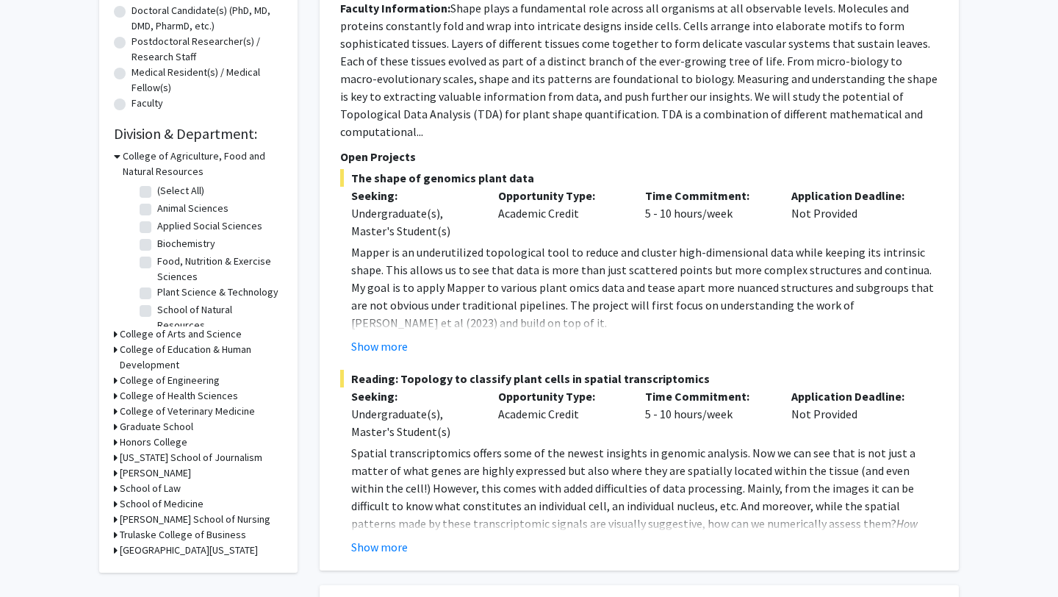
click at [118, 157] on icon at bounding box center [117, 155] width 7 height 15
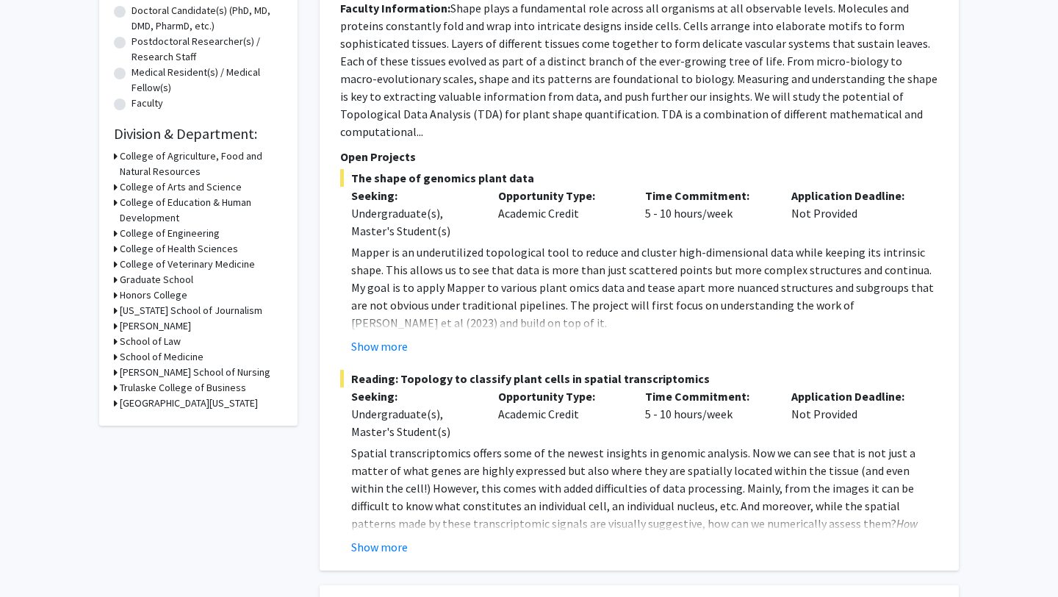
click at [170, 182] on h3 "College of Arts and Science" at bounding box center [181, 186] width 122 height 15
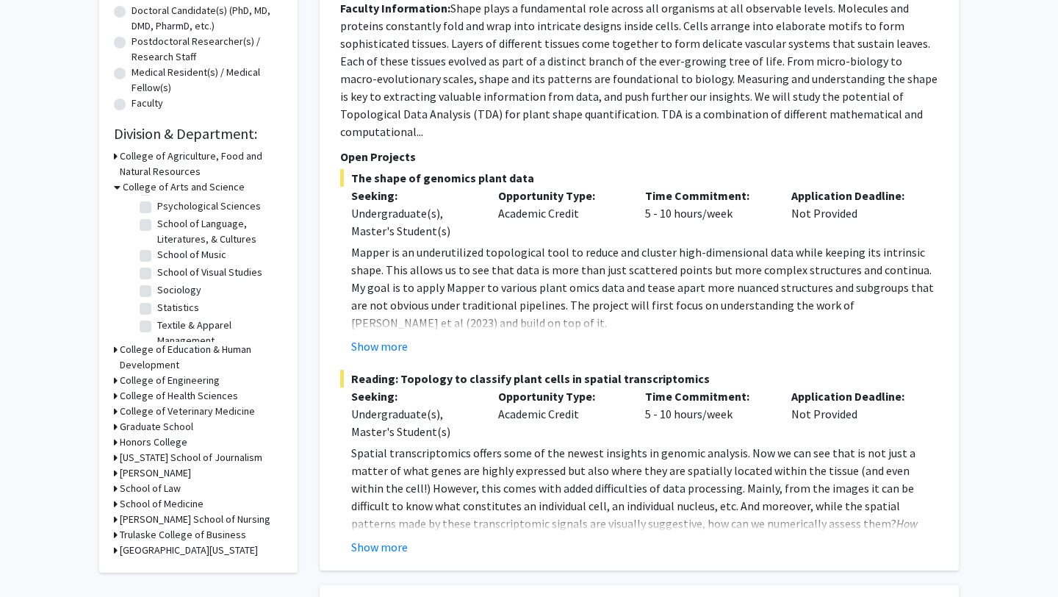
scroll to position [482, 0]
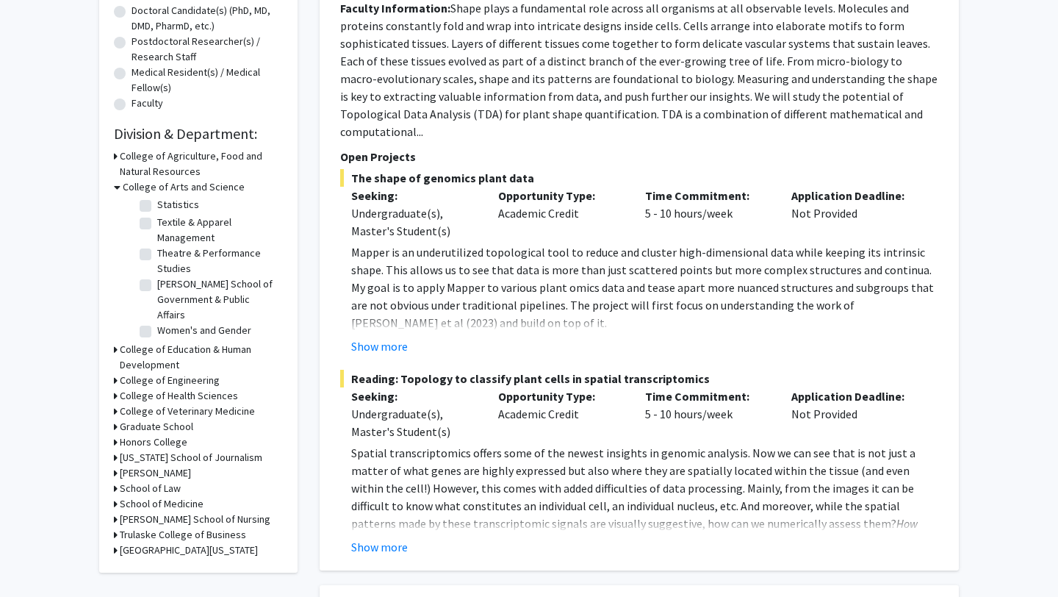
click at [186, 323] on label "Women's and Gender Studies" at bounding box center [218, 338] width 122 height 31
click at [167, 323] on input "Women's and Gender Studies" at bounding box center [162, 328] width 10 height 10
checkbox input "true"
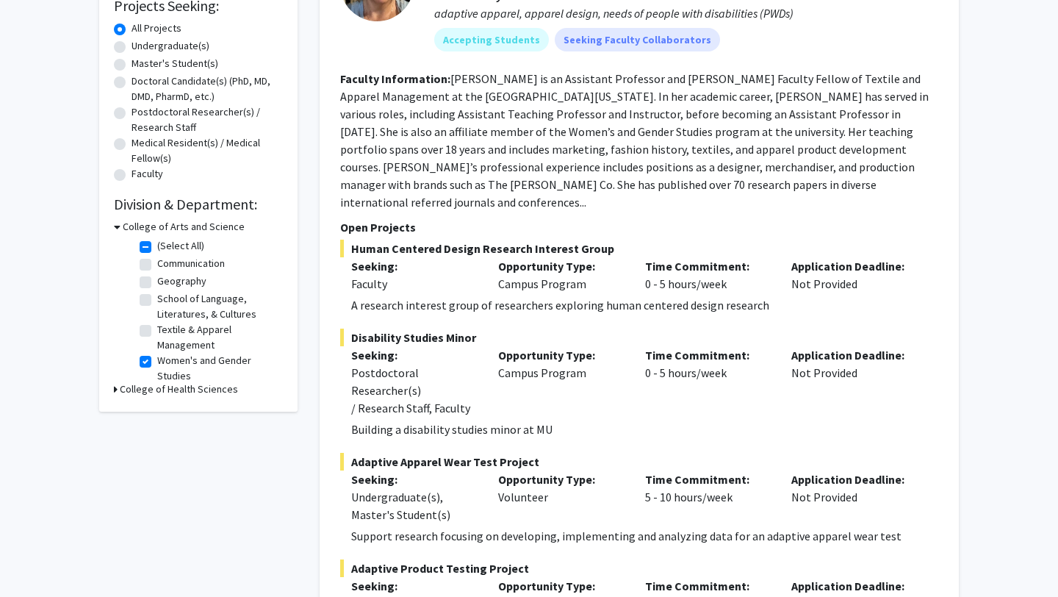
scroll to position [258, 0]
click at [187, 393] on h3 "College of Health Sciences" at bounding box center [179, 388] width 118 height 15
click at [203, 394] on h3 "College of Health Sciences" at bounding box center [182, 388] width 118 height 15
click at [190, 223] on h3 "College of Arts and Science" at bounding box center [184, 225] width 122 height 15
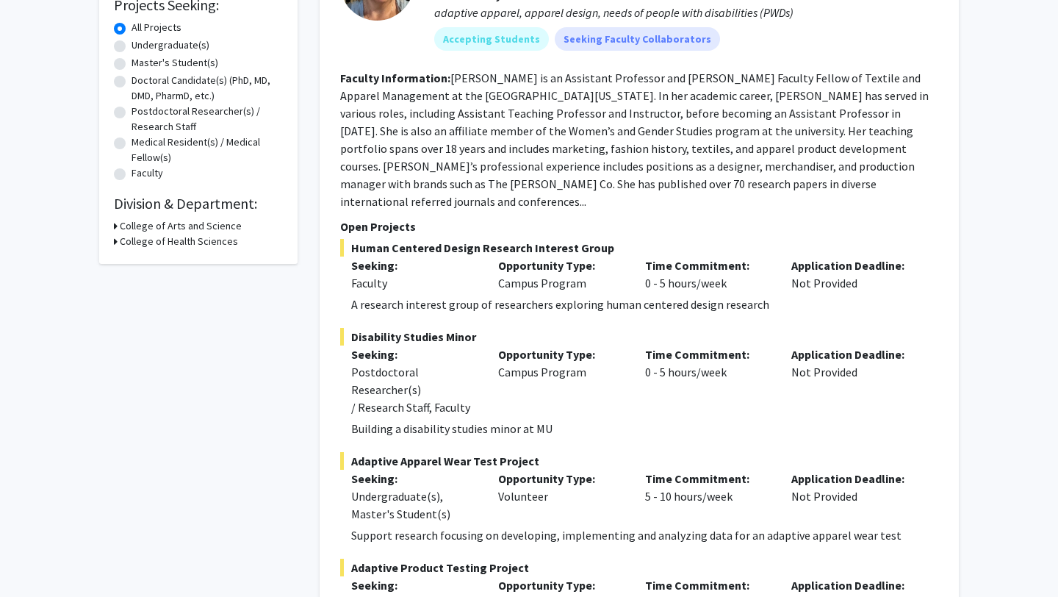
click at [190, 224] on h3 "College of Arts and Science" at bounding box center [181, 225] width 122 height 15
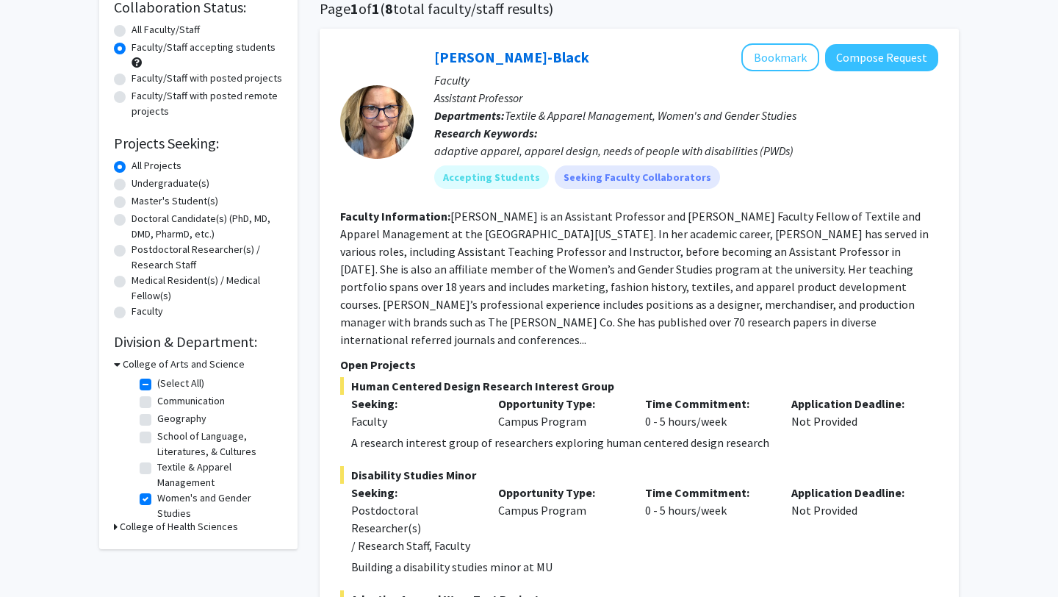
scroll to position [98, 0]
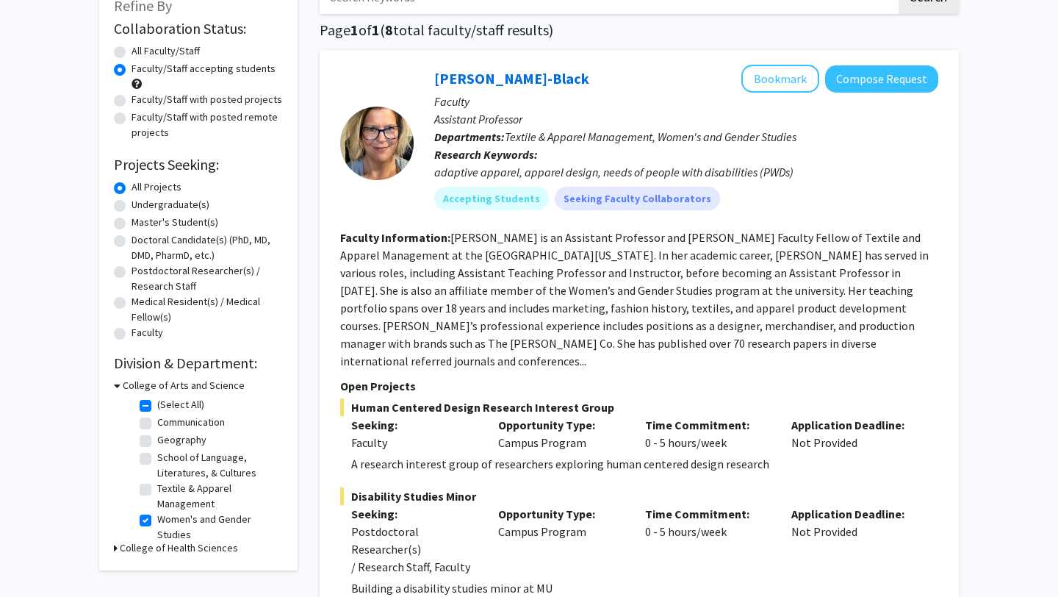
click at [177, 407] on label "(Select All)" at bounding box center [180, 404] width 47 height 15
click at [167, 406] on input "(Select All)" at bounding box center [162, 402] width 10 height 10
checkbox input "false"
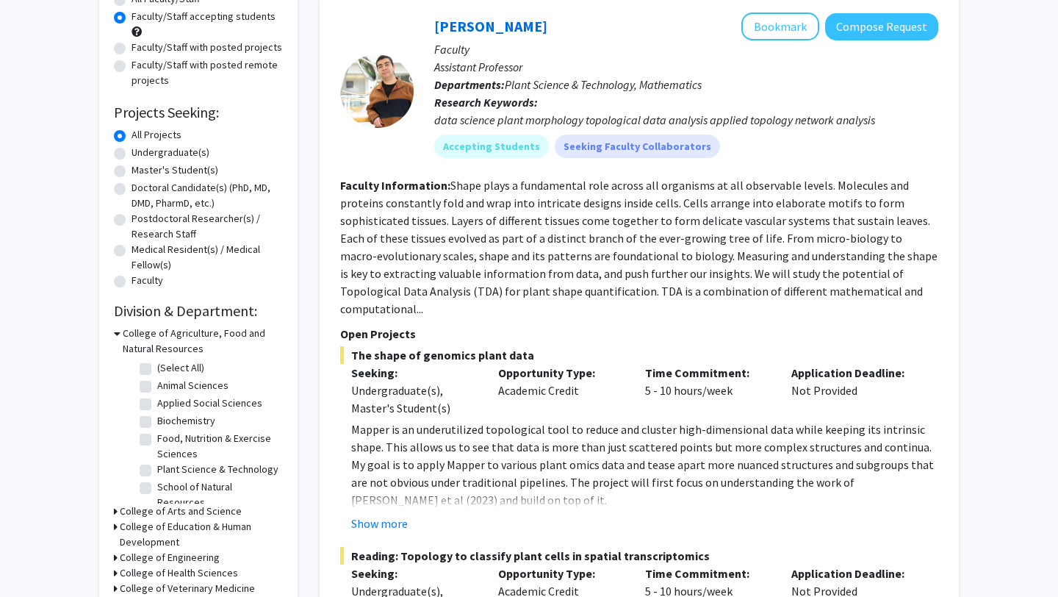
scroll to position [159, 0]
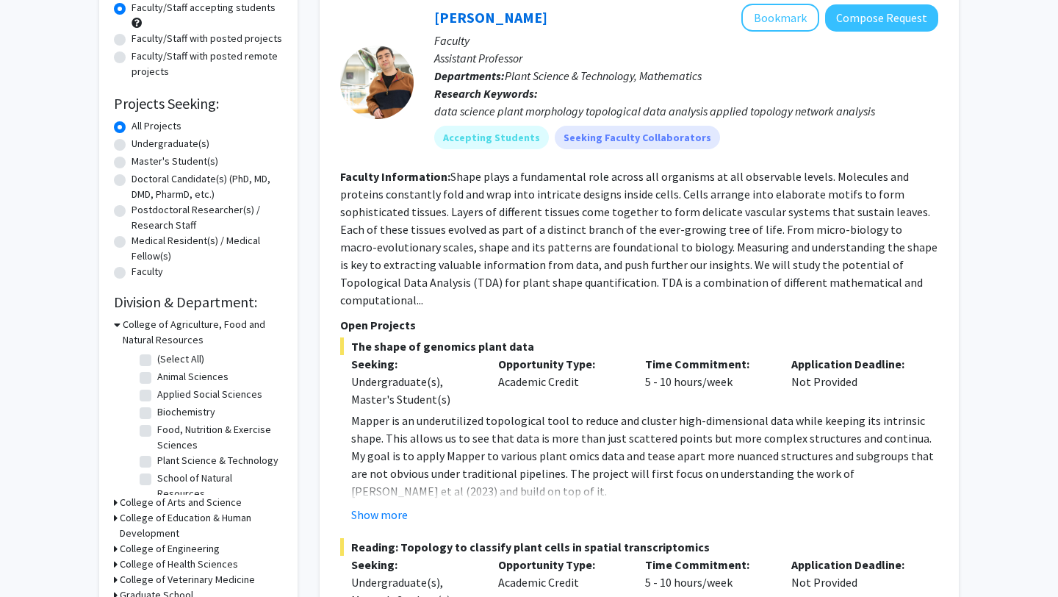
click at [166, 338] on h3 "College of Agriculture, Food and Natural Resources" at bounding box center [203, 332] width 160 height 31
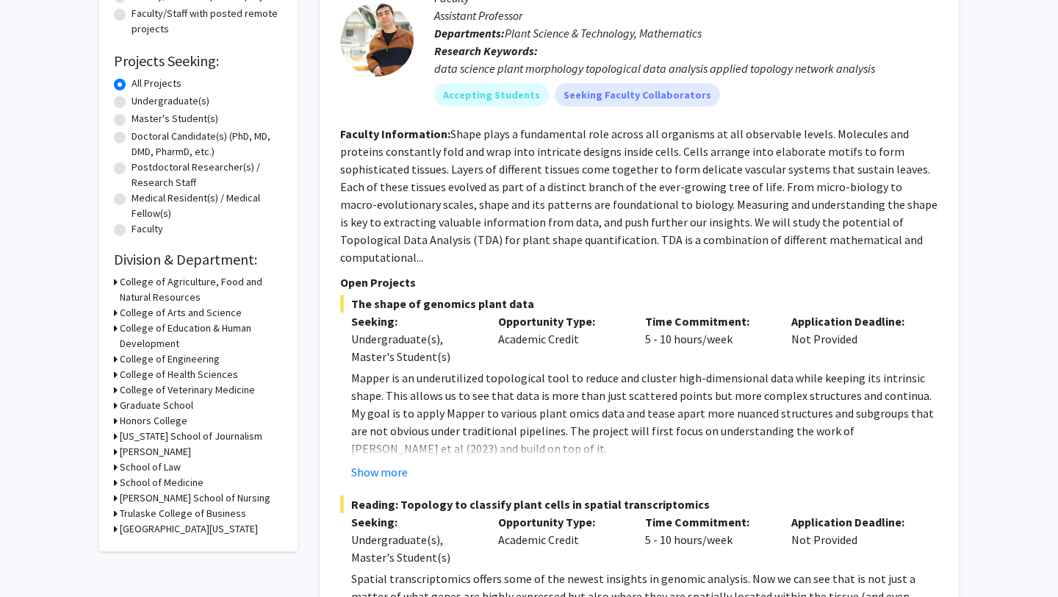
scroll to position [204, 0]
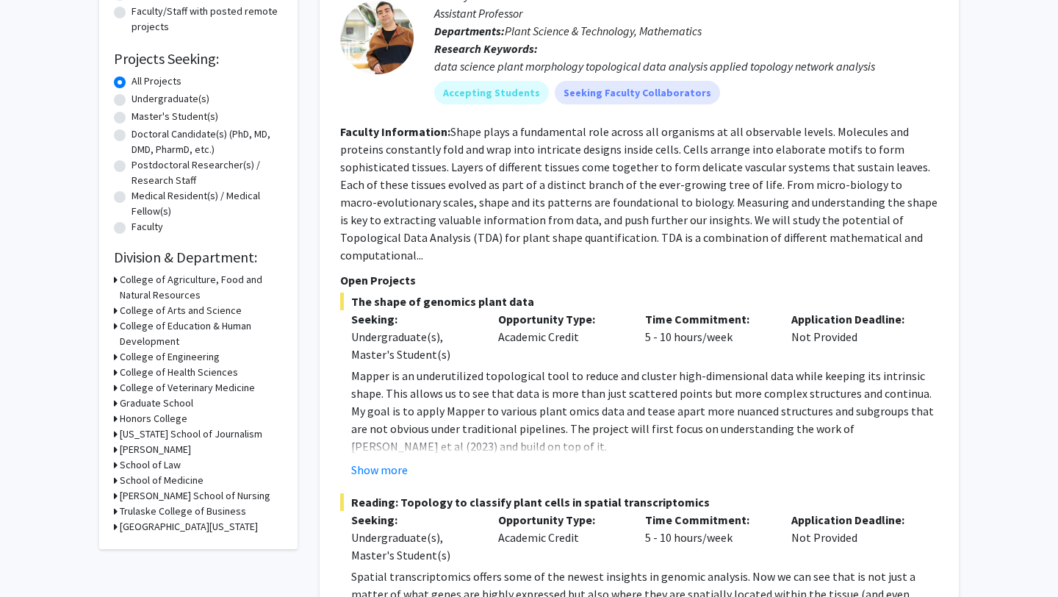
click at [166, 339] on h3 "College of Education & Human Development" at bounding box center [201, 333] width 163 height 31
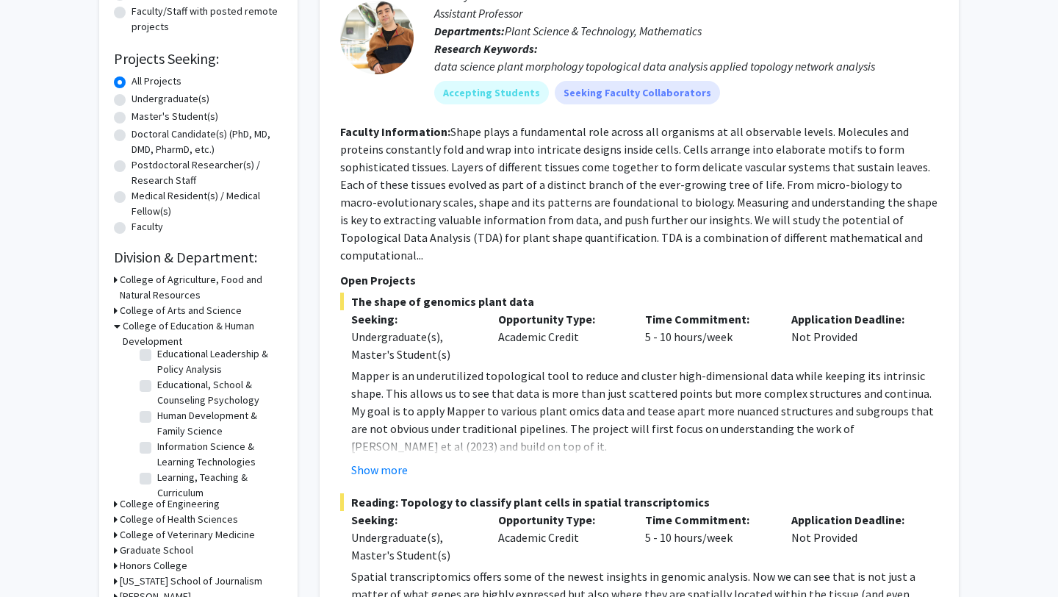
scroll to position [0, 0]
click at [164, 337] on h3 "College of Education & Human Development" at bounding box center [203, 333] width 160 height 31
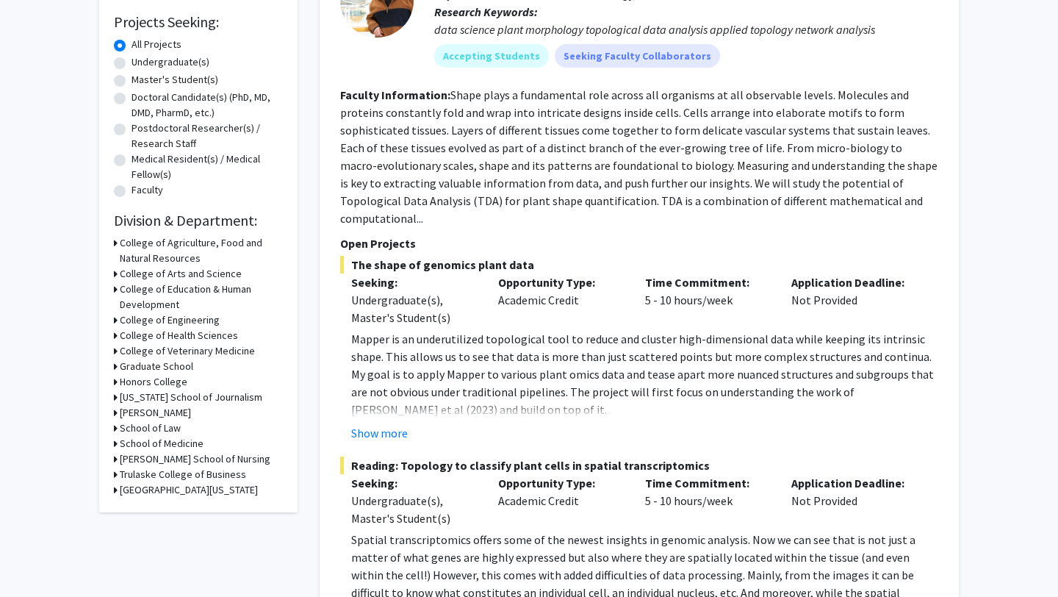
scroll to position [245, 0]
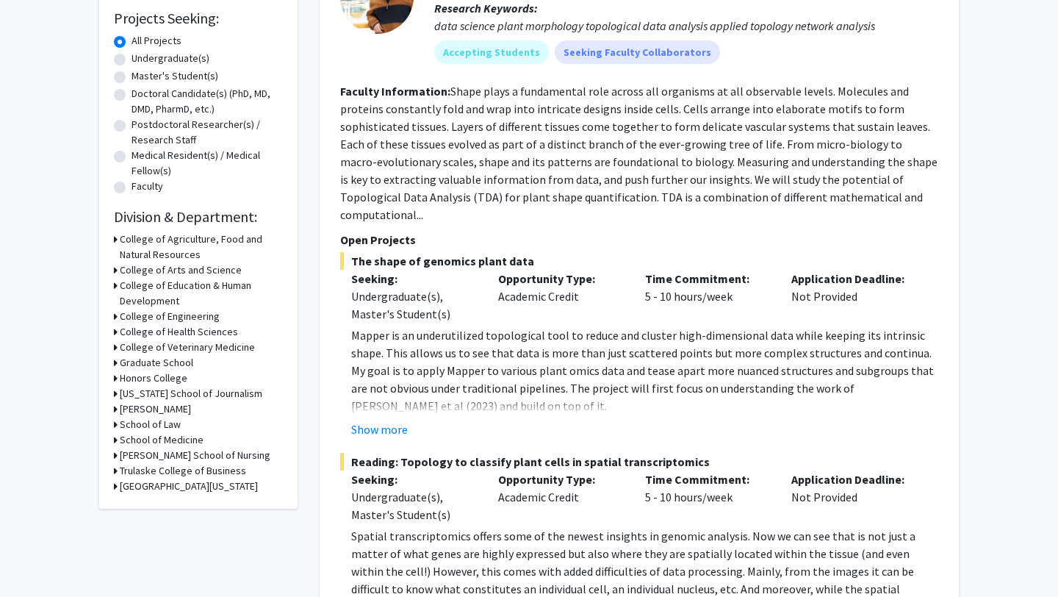
click at [169, 329] on h3 "College of Health Sciences" at bounding box center [179, 331] width 118 height 15
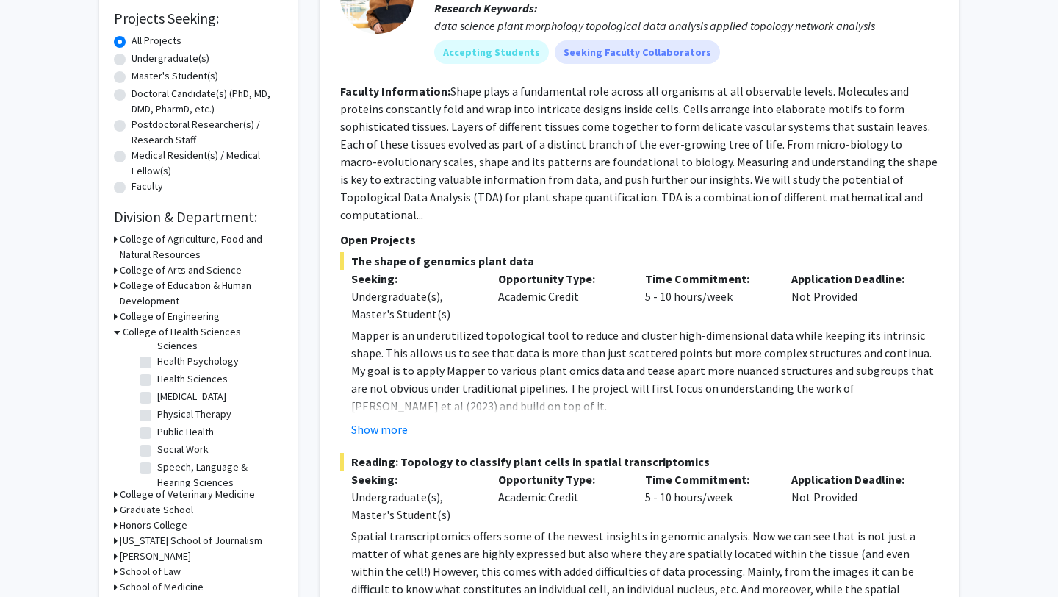
scroll to position [46, 0]
click at [164, 441] on label "Social Work" at bounding box center [182, 441] width 51 height 15
click at [164, 441] on input "Social Work" at bounding box center [162, 439] width 10 height 10
checkbox input "true"
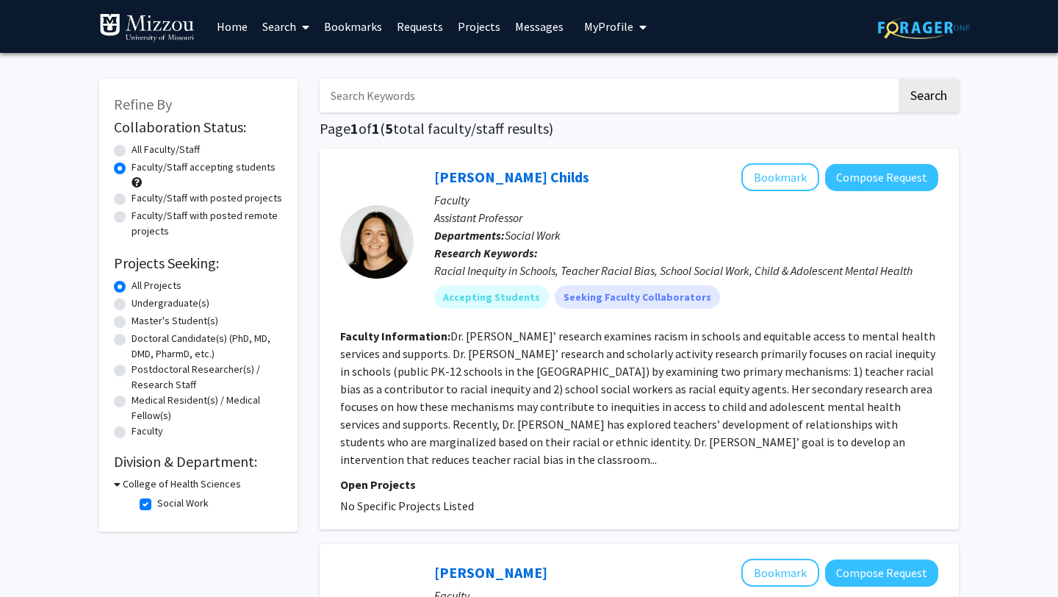
click at [169, 502] on label "Social Work" at bounding box center [182, 502] width 51 height 15
click at [167, 502] on input "Social Work" at bounding box center [162, 500] width 10 height 10
checkbox input "false"
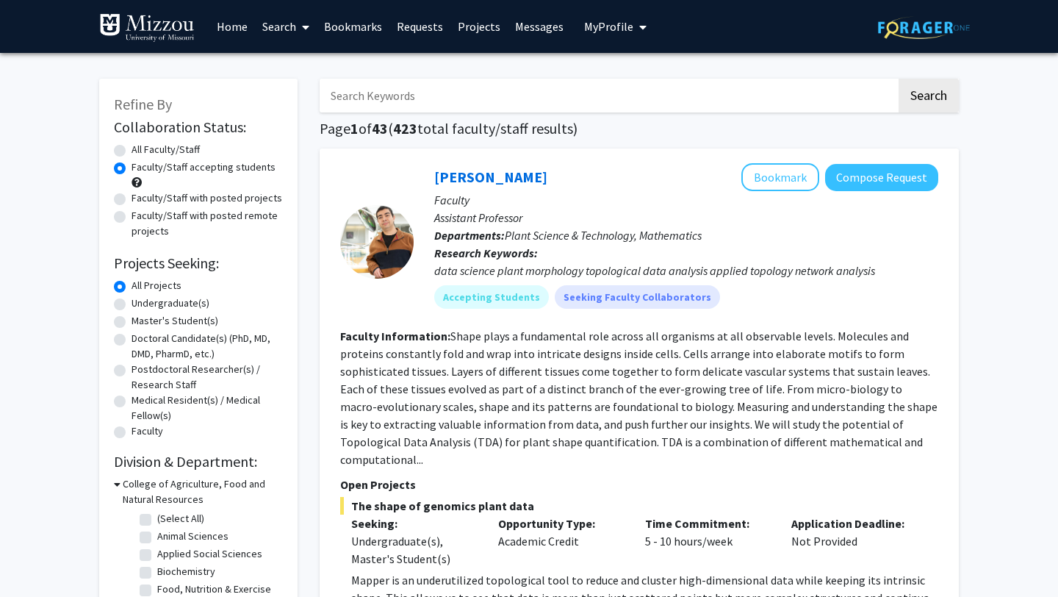
click at [176, 487] on h3 "College of Agriculture, Food and Natural Resources" at bounding box center [203, 491] width 160 height 31
click at [176, 487] on h3 "College of Agriculture, Food and Natural Resources" at bounding box center [201, 491] width 163 height 31
click at [176, 487] on h3 "College of Agriculture, Food and Natural Resources" at bounding box center [203, 491] width 160 height 31
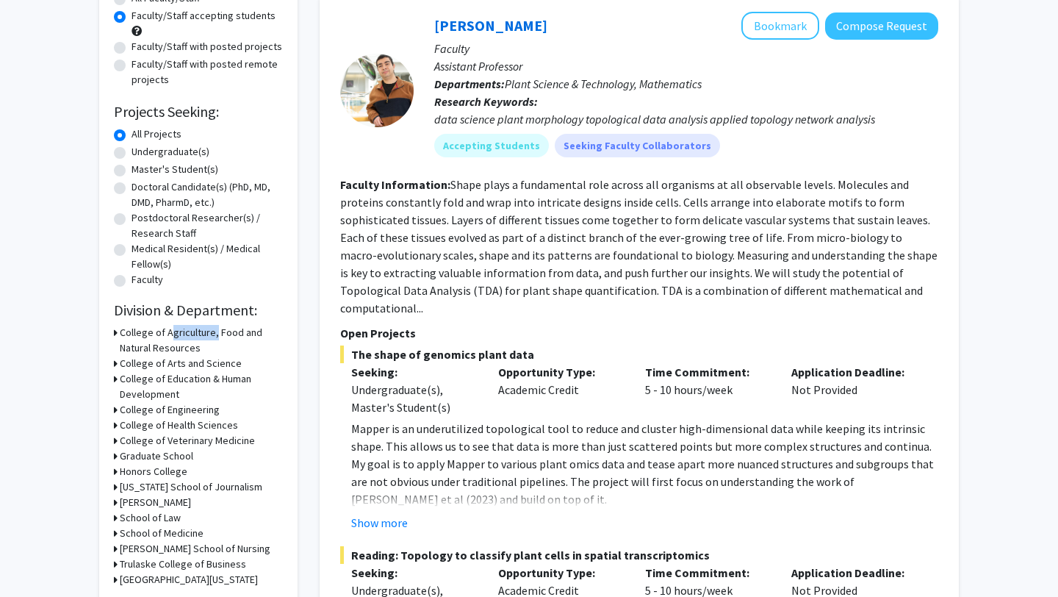
scroll to position [164, 0]
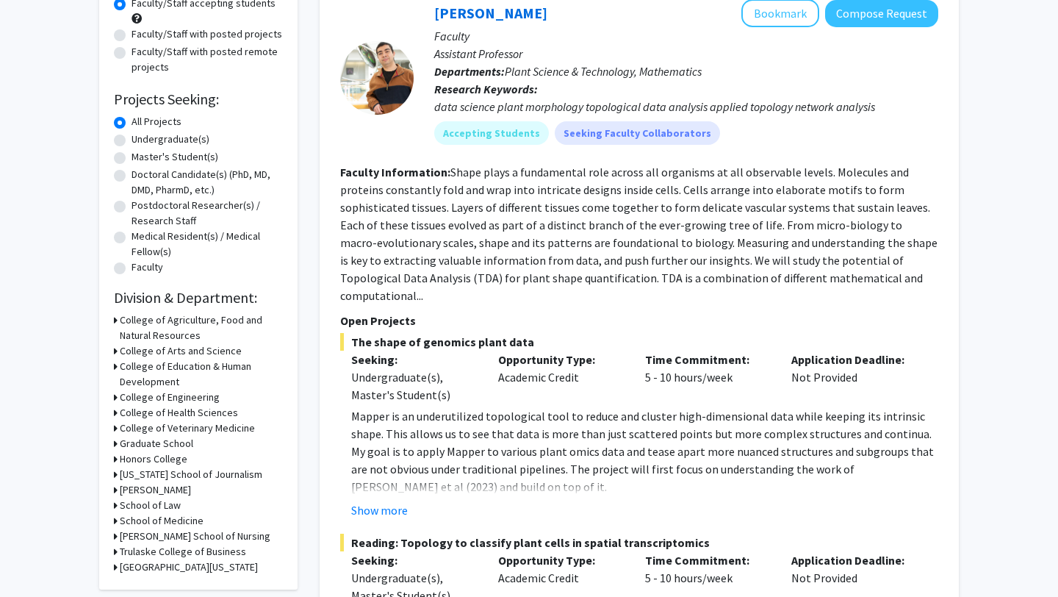
click at [175, 417] on h3 "College of Health Sciences" at bounding box center [179, 412] width 118 height 15
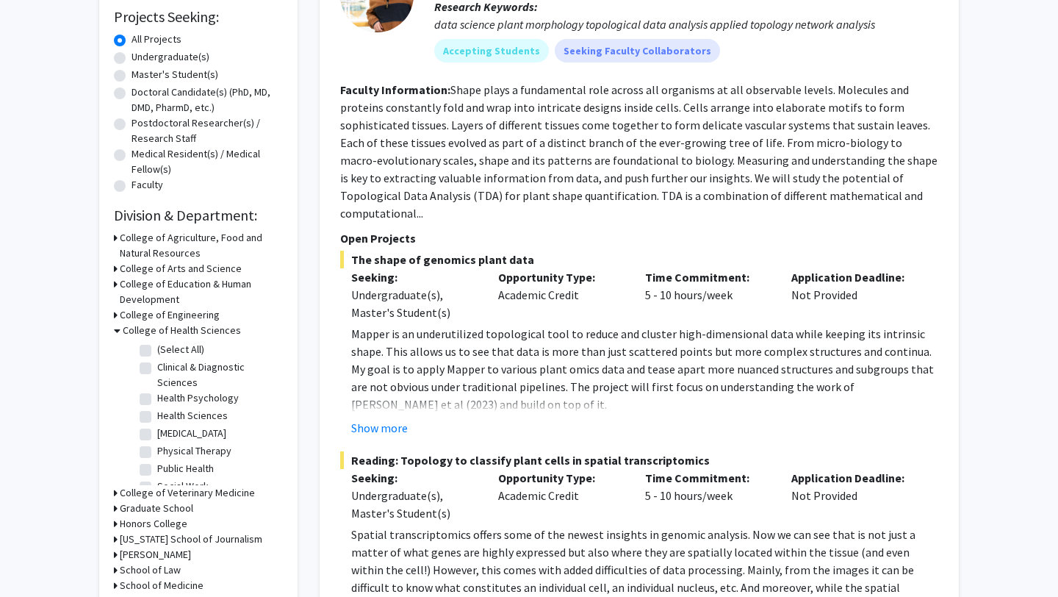
scroll to position [247, 0]
click at [177, 362] on label "Clinical & Diagnostic Sciences" at bounding box center [218, 374] width 122 height 31
click at [167, 362] on input "Clinical & Diagnostic Sciences" at bounding box center [162, 364] width 10 height 10
checkbox input "true"
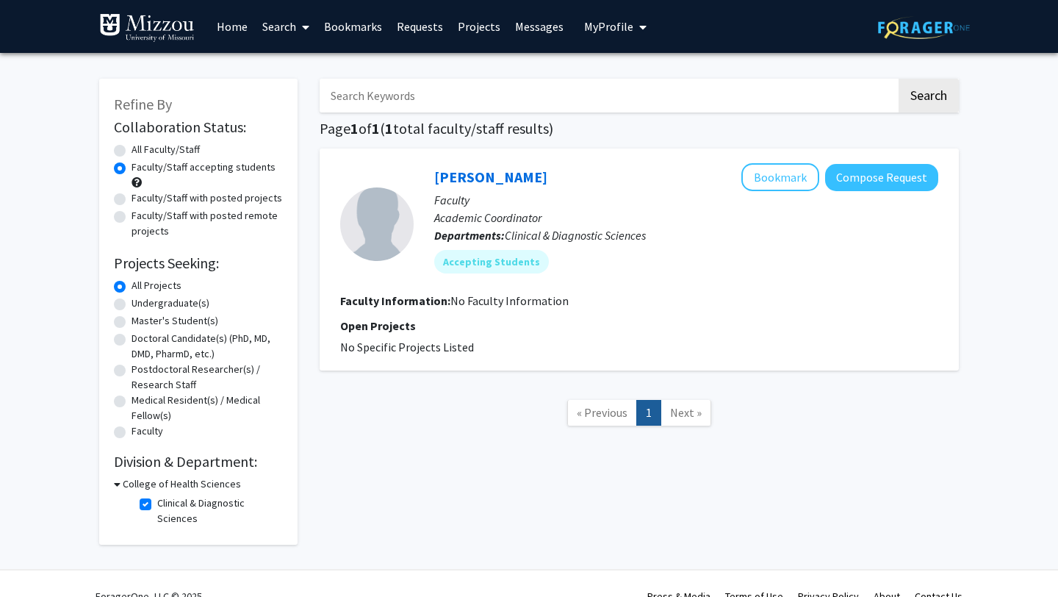
click at [157, 500] on label "Clinical & Diagnostic Sciences" at bounding box center [218, 510] width 122 height 31
click at [157, 500] on input "Clinical & Diagnostic Sciences" at bounding box center [162, 500] width 10 height 10
checkbox input "false"
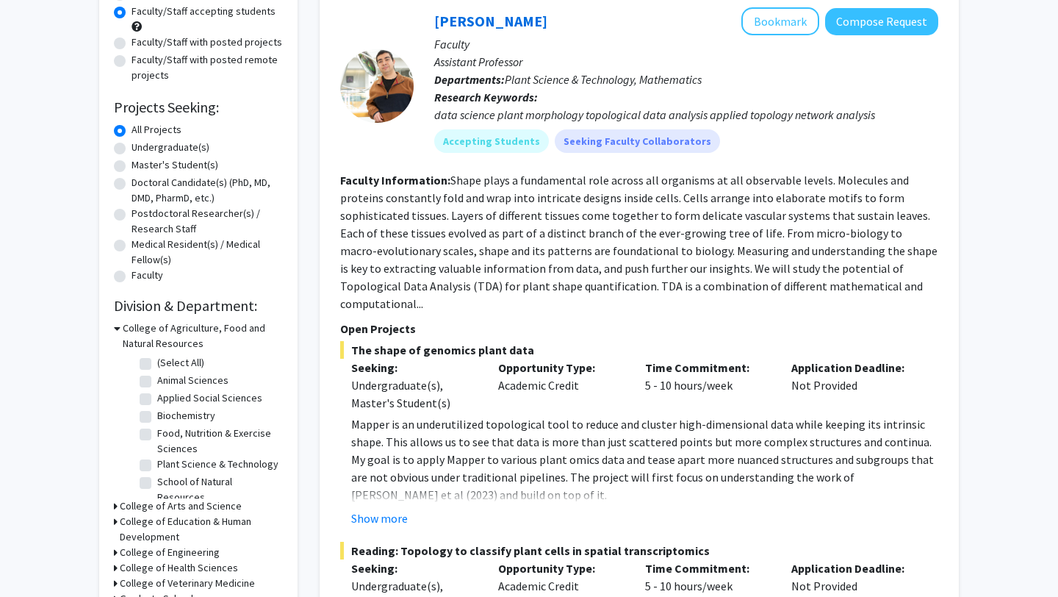
scroll to position [160, 0]
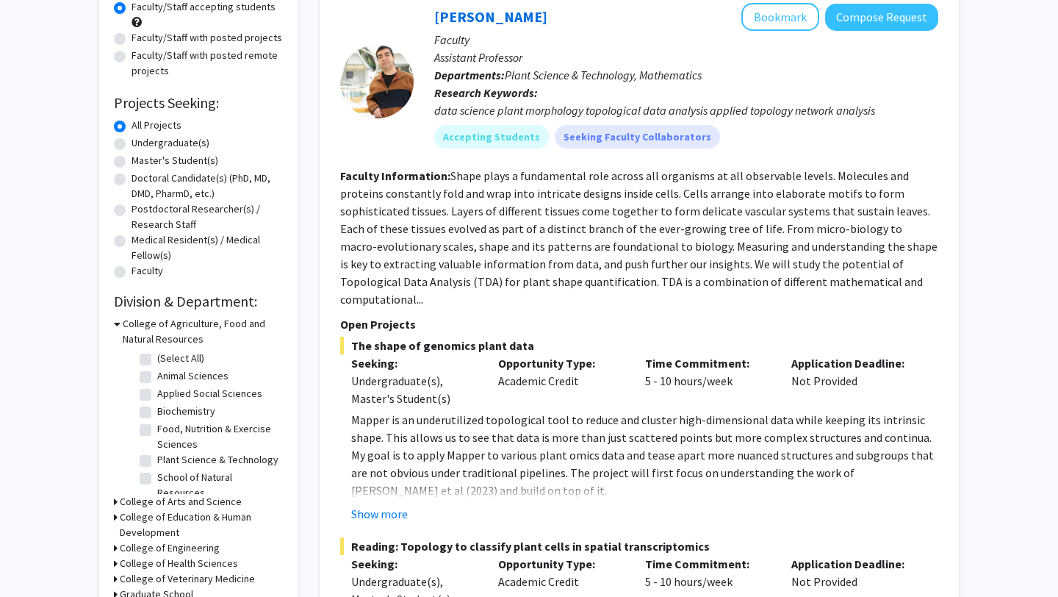
click at [152, 336] on h3 "College of Agriculture, Food and Natural Resources" at bounding box center [203, 331] width 160 height 31
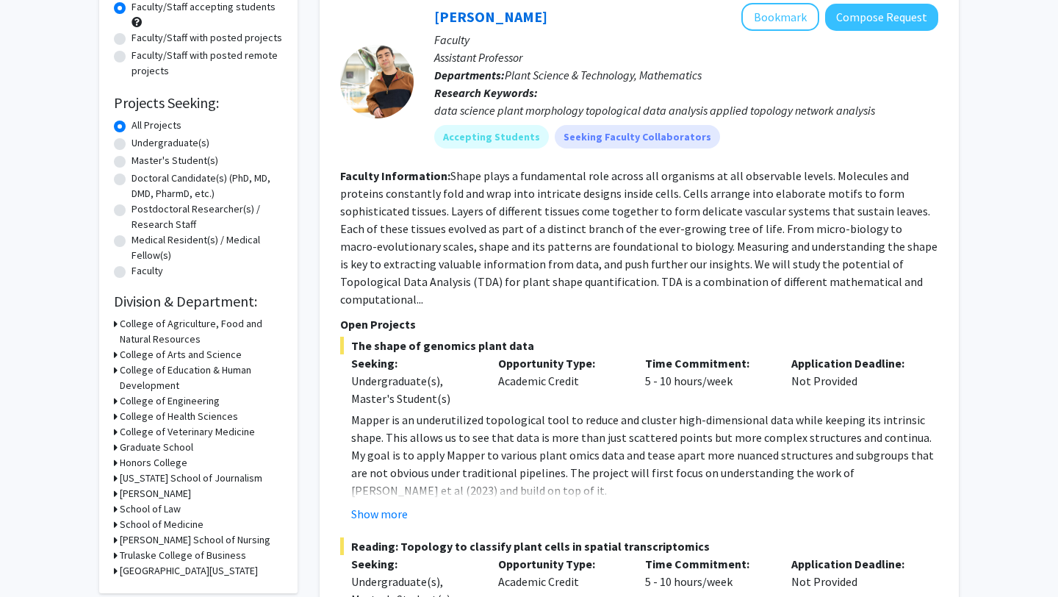
click at [171, 415] on h3 "College of Health Sciences" at bounding box center [179, 416] width 118 height 15
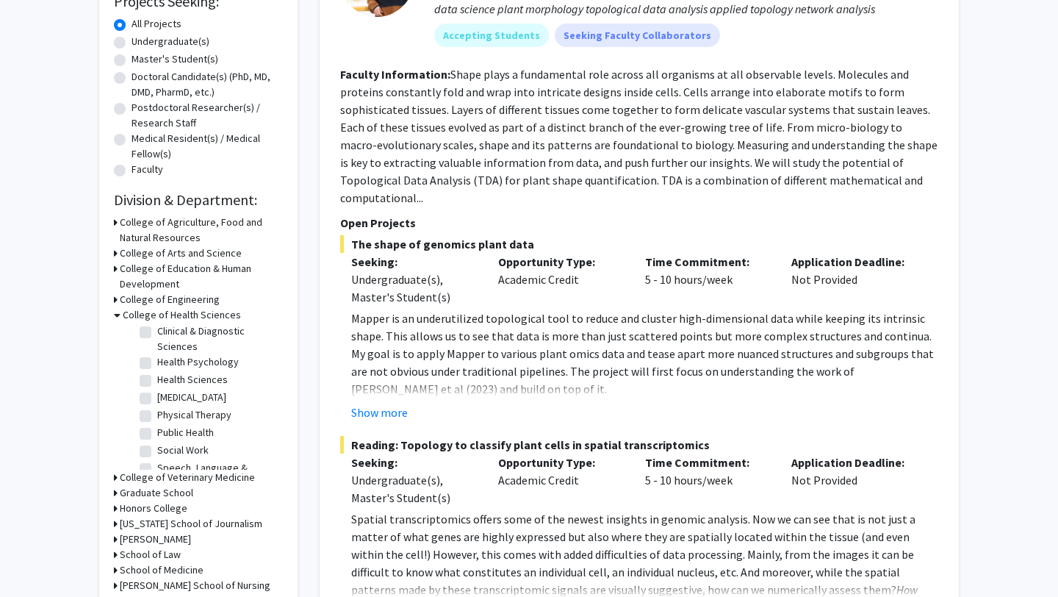
scroll to position [25, 0]
click at [199, 356] on label "Health Psychology" at bounding box center [198, 357] width 82 height 15
click at [167, 356] on input "Health Psychology" at bounding box center [162, 355] width 10 height 10
checkbox input "true"
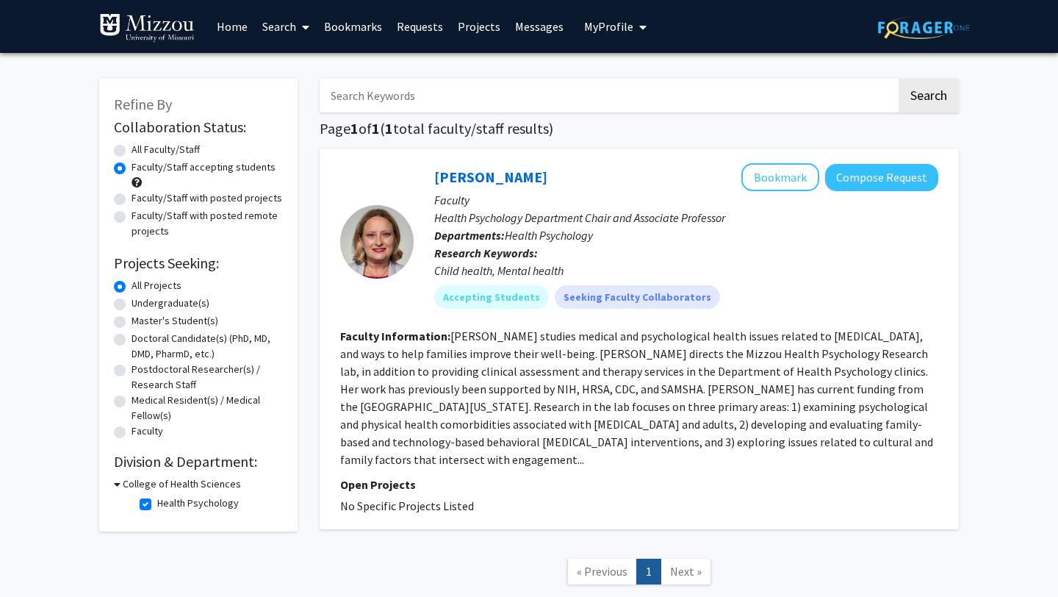
click at [162, 497] on label "Health Psychology" at bounding box center [198, 502] width 82 height 15
click at [162, 497] on input "Health Psychology" at bounding box center [162, 500] width 10 height 10
checkbox input "false"
